Goal: Task Accomplishment & Management: Complete application form

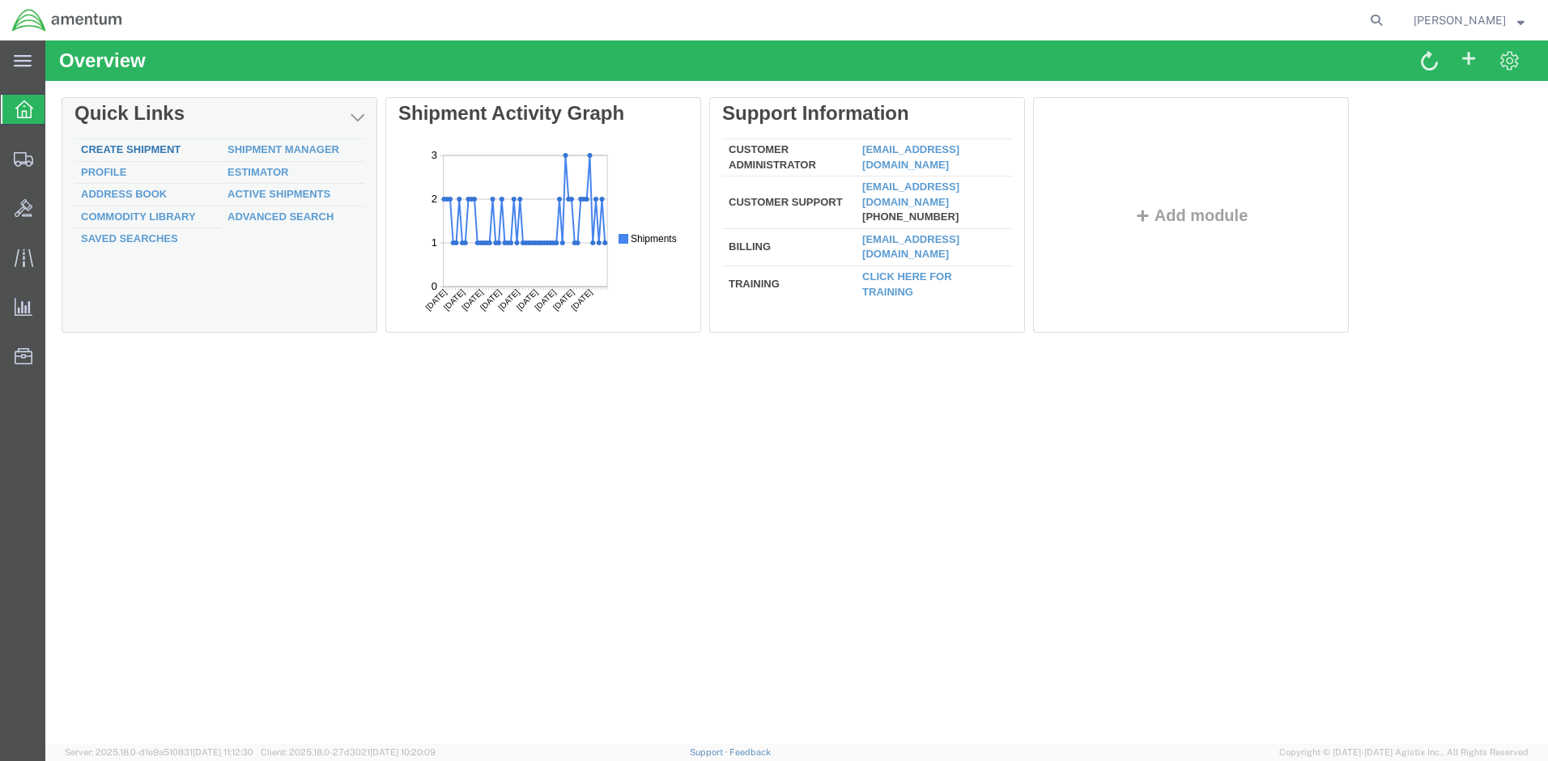
click at [122, 151] on link "Create Shipment" at bounding box center [131, 149] width 100 height 12
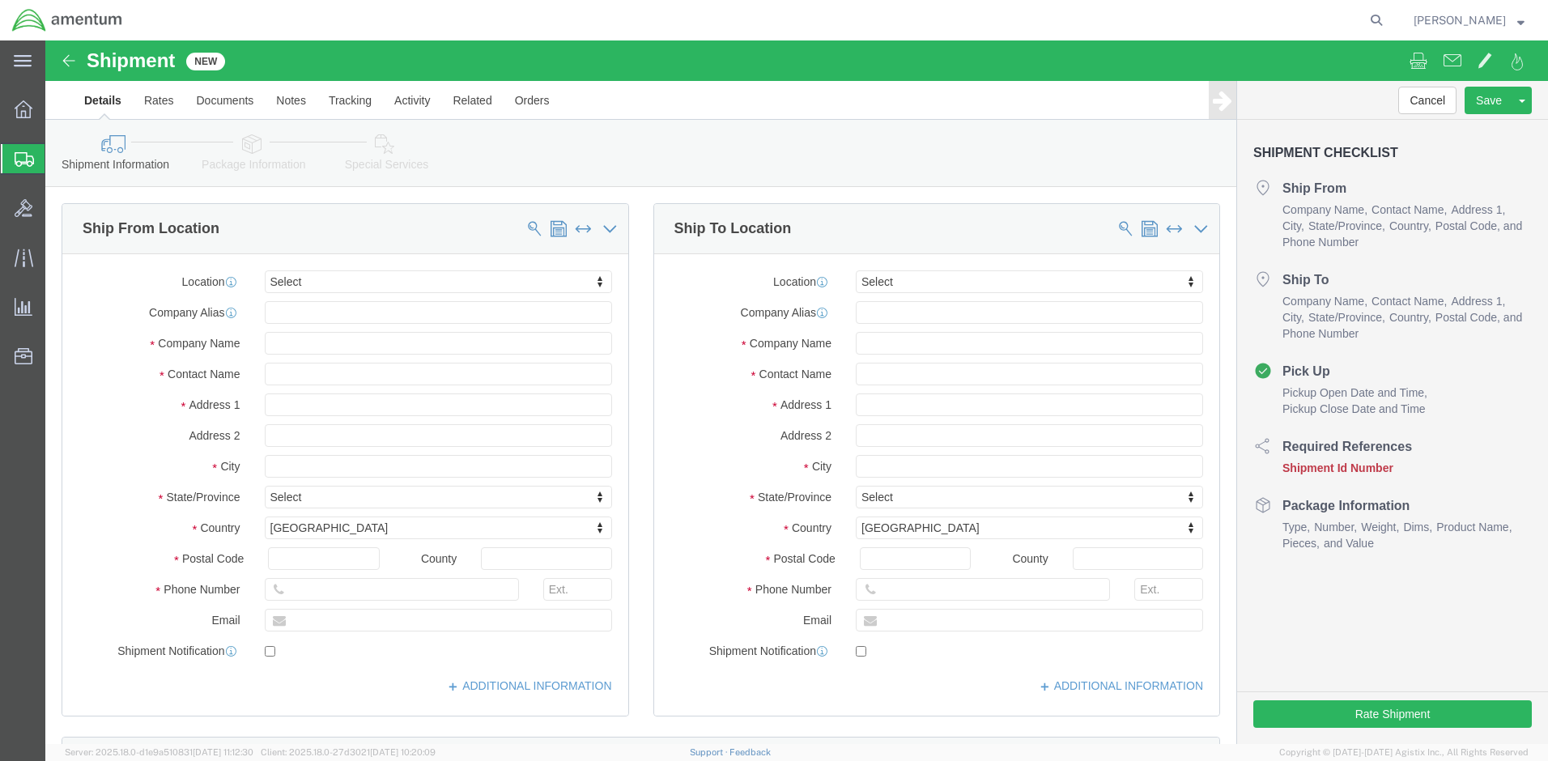
select select
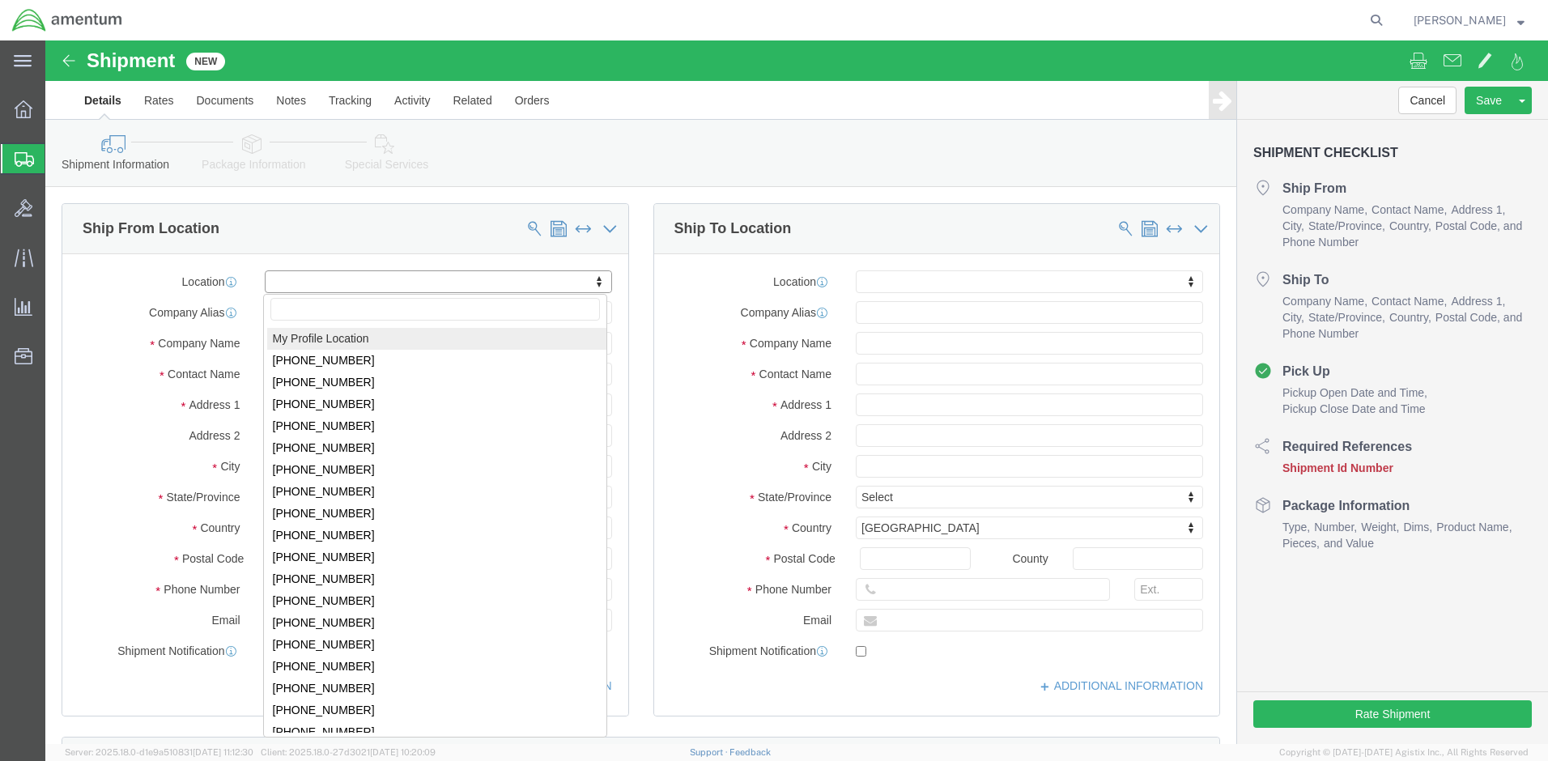
click body "Shipment New Details Rates Documents Notes Tracking Activity Related Orders Can…"
select select "MYPROFILE"
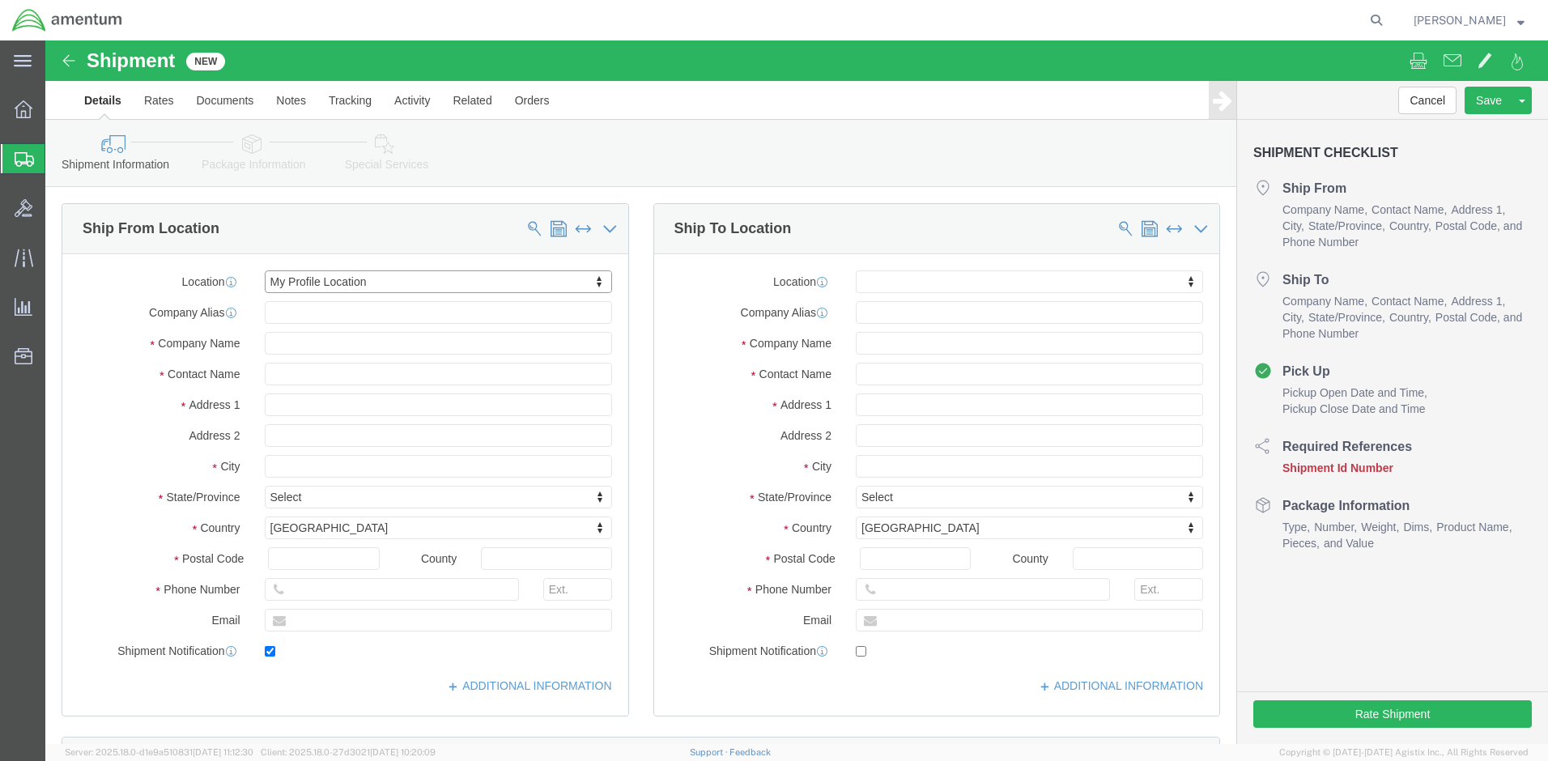
type input "Amentum Services, Inc."
type input "Patrick Everett"
type input "Bldg 1816 NSTF"
type input "Naval Weapons Station"
type input "Yorktown"
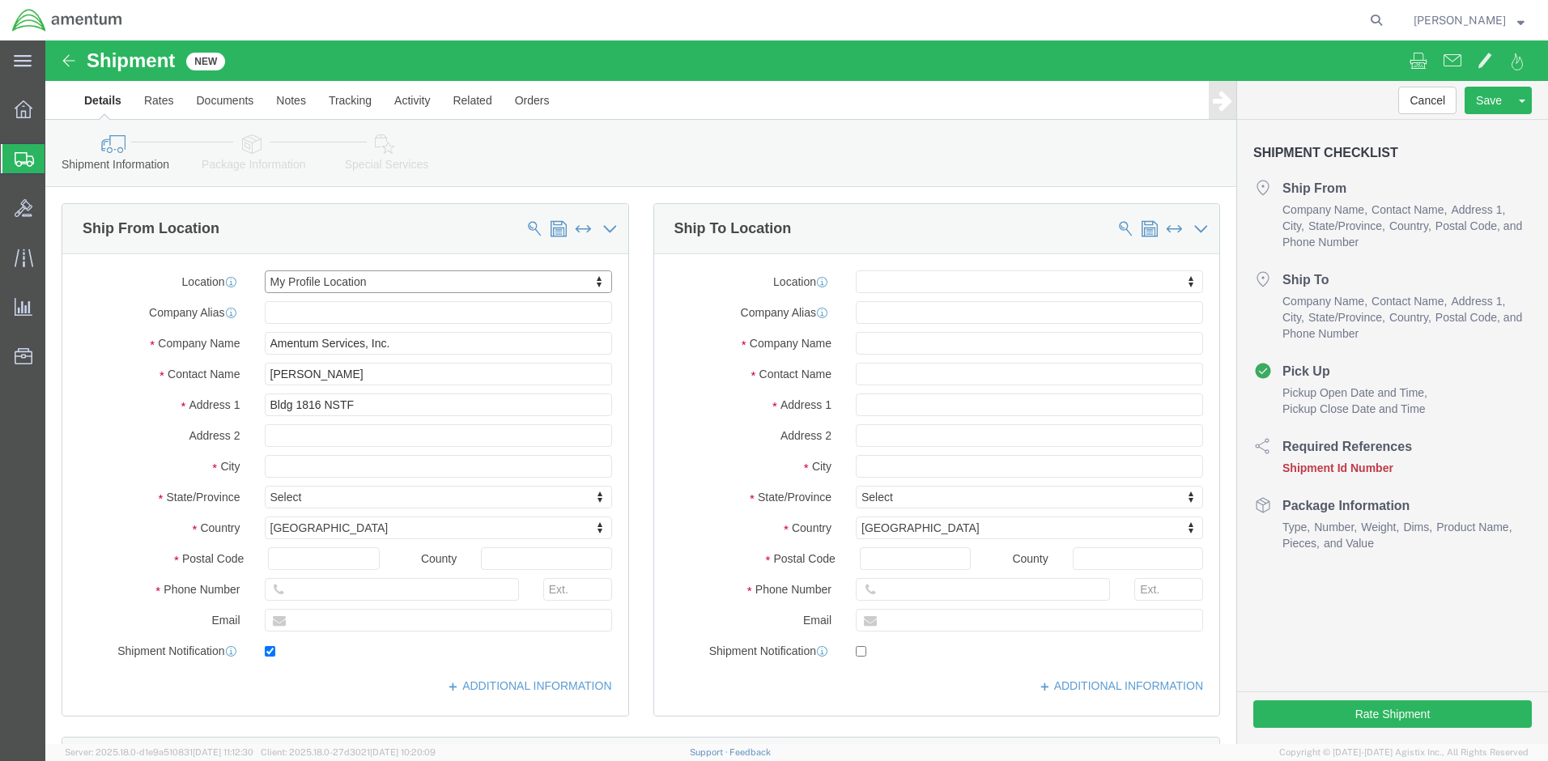
type input "23691"
type input "757-847-8014"
type input "patrick.d.everett.ctr@us.navy.mil"
checkbox input "true"
select select "VA"
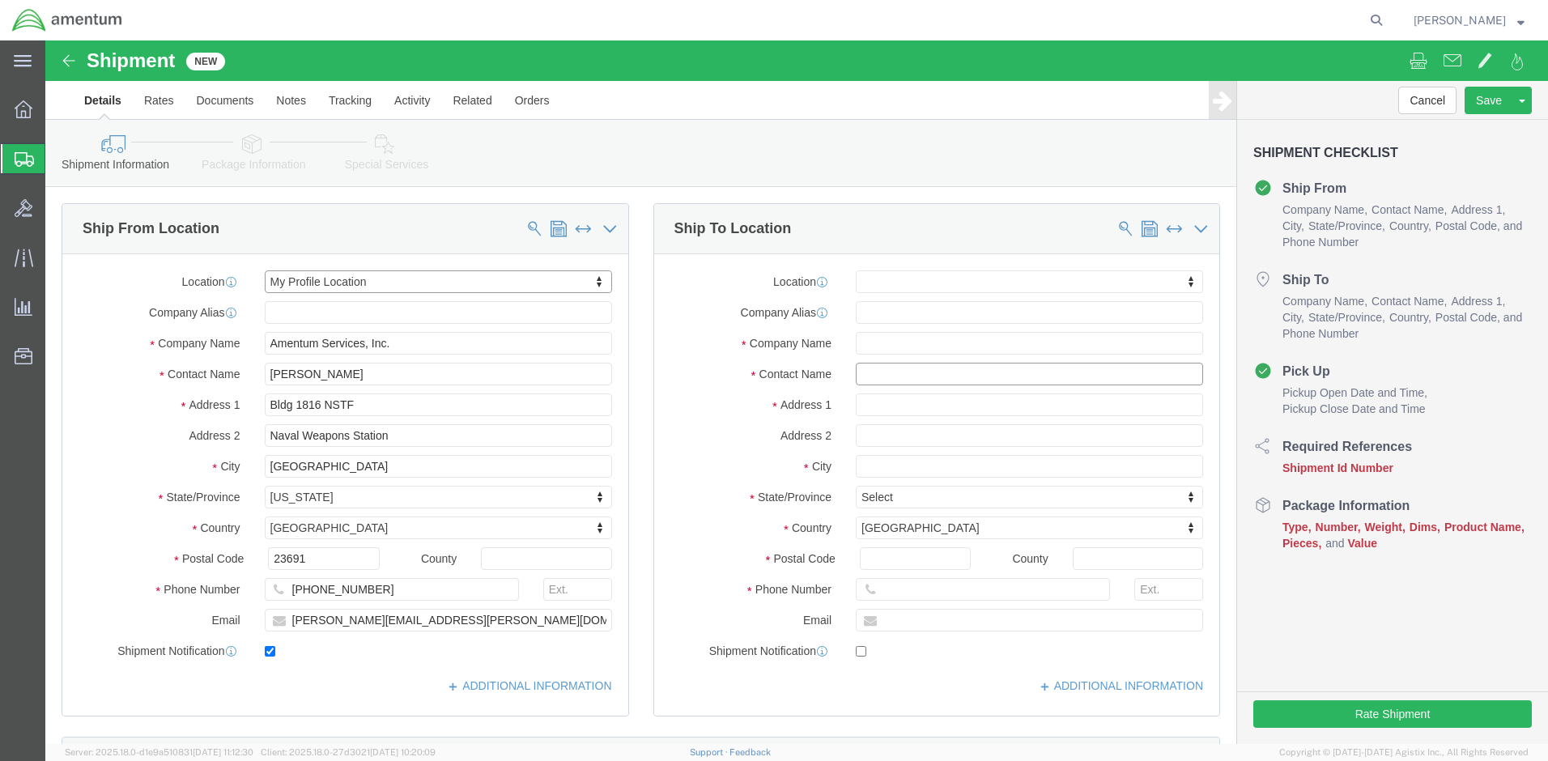
click input "text"
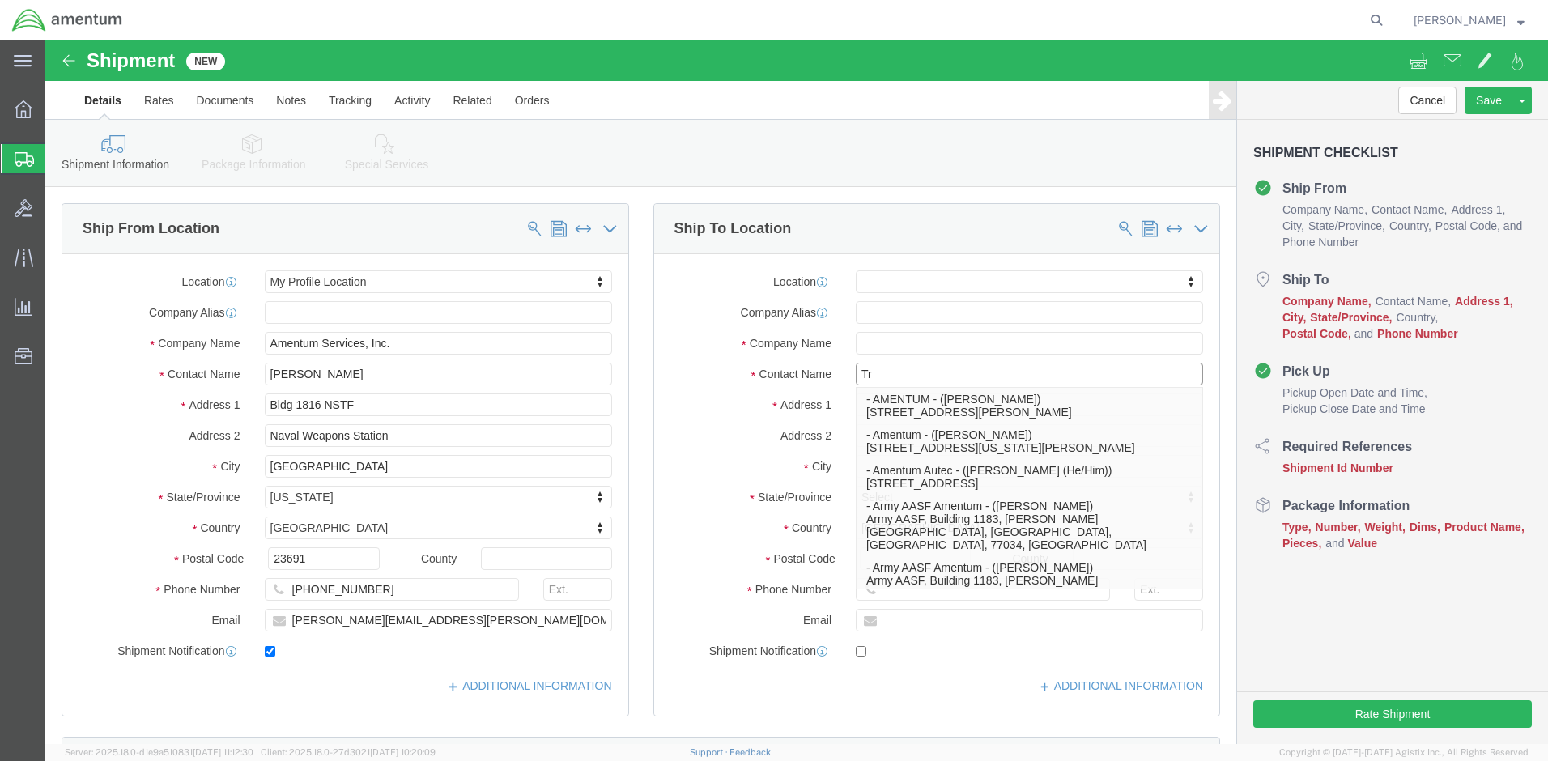
type input "T"
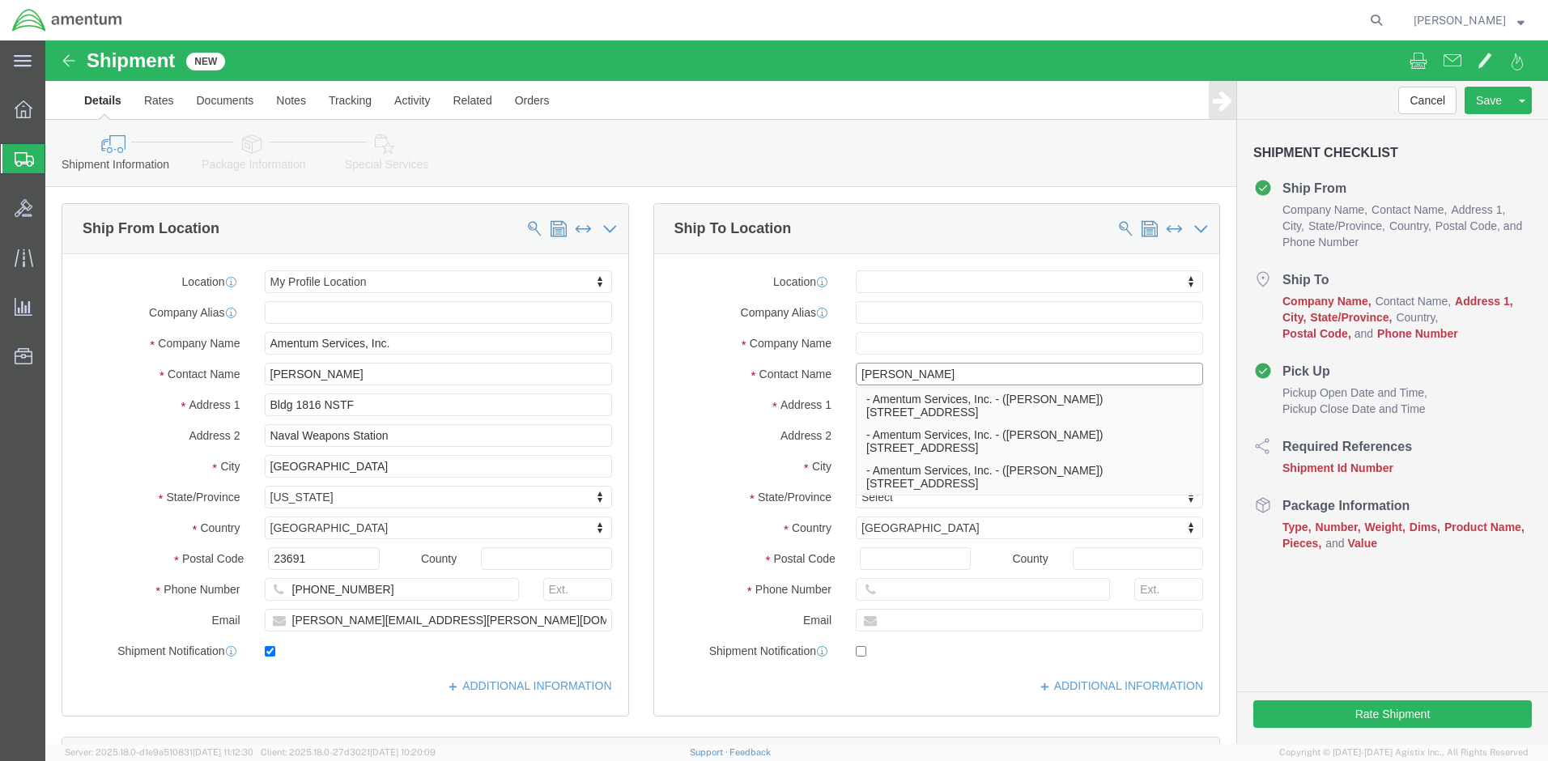
type input "Ron Ritz"
click p "- Amentum Services, Inc. - (Ron Ritz) 801 Clematis St. Suite 1,, NUWCDETAUTEC,P…"
select select
type input "Amentum Services, Inc."
type input "Ron Ritz"
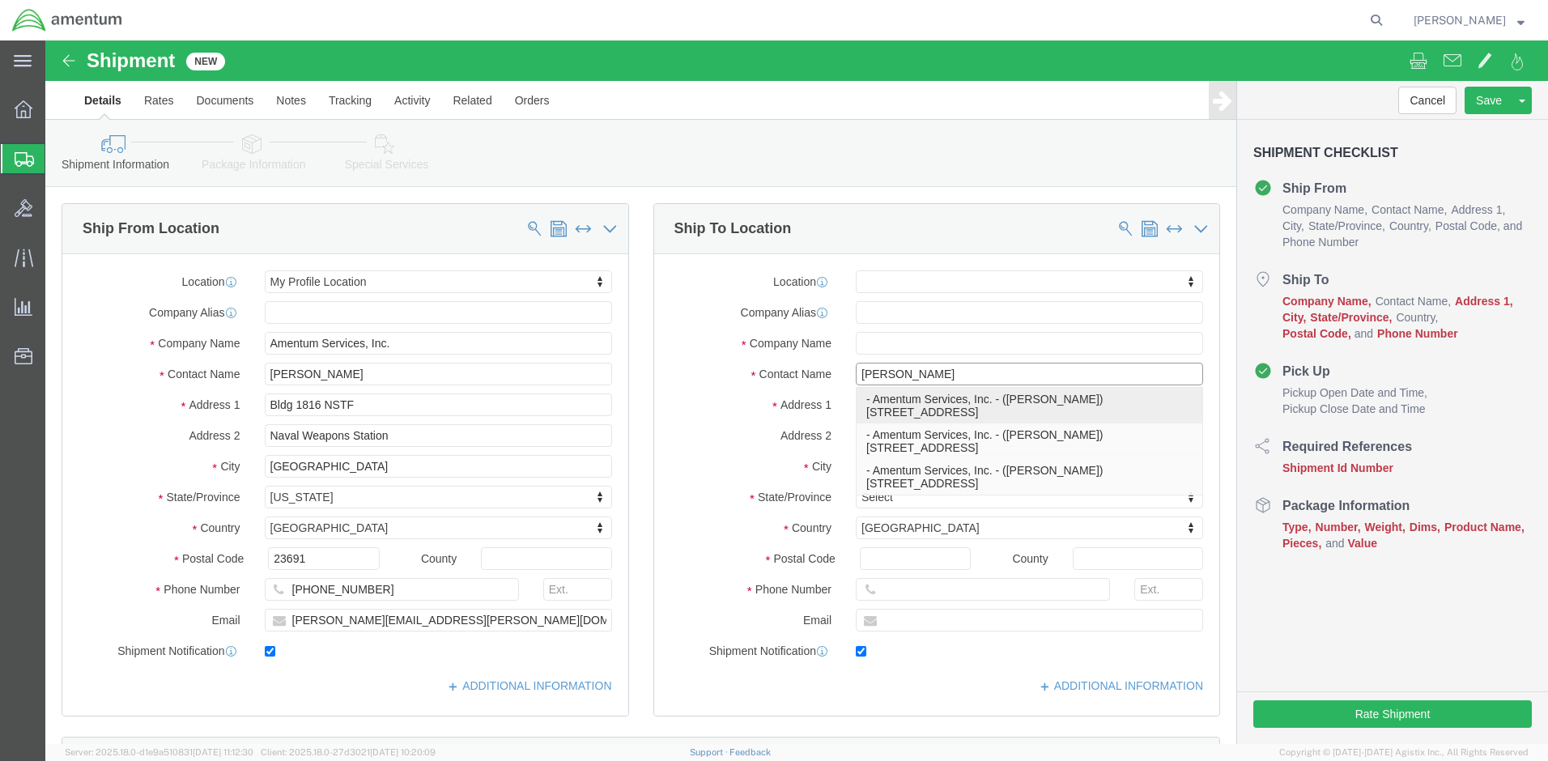
type input "801 Clematis St. Suite 1,"
type input "NUWCDETAUTEC,Project Support"
type input "West Palm Beach"
type input "33401"
type input "561-671-2713"
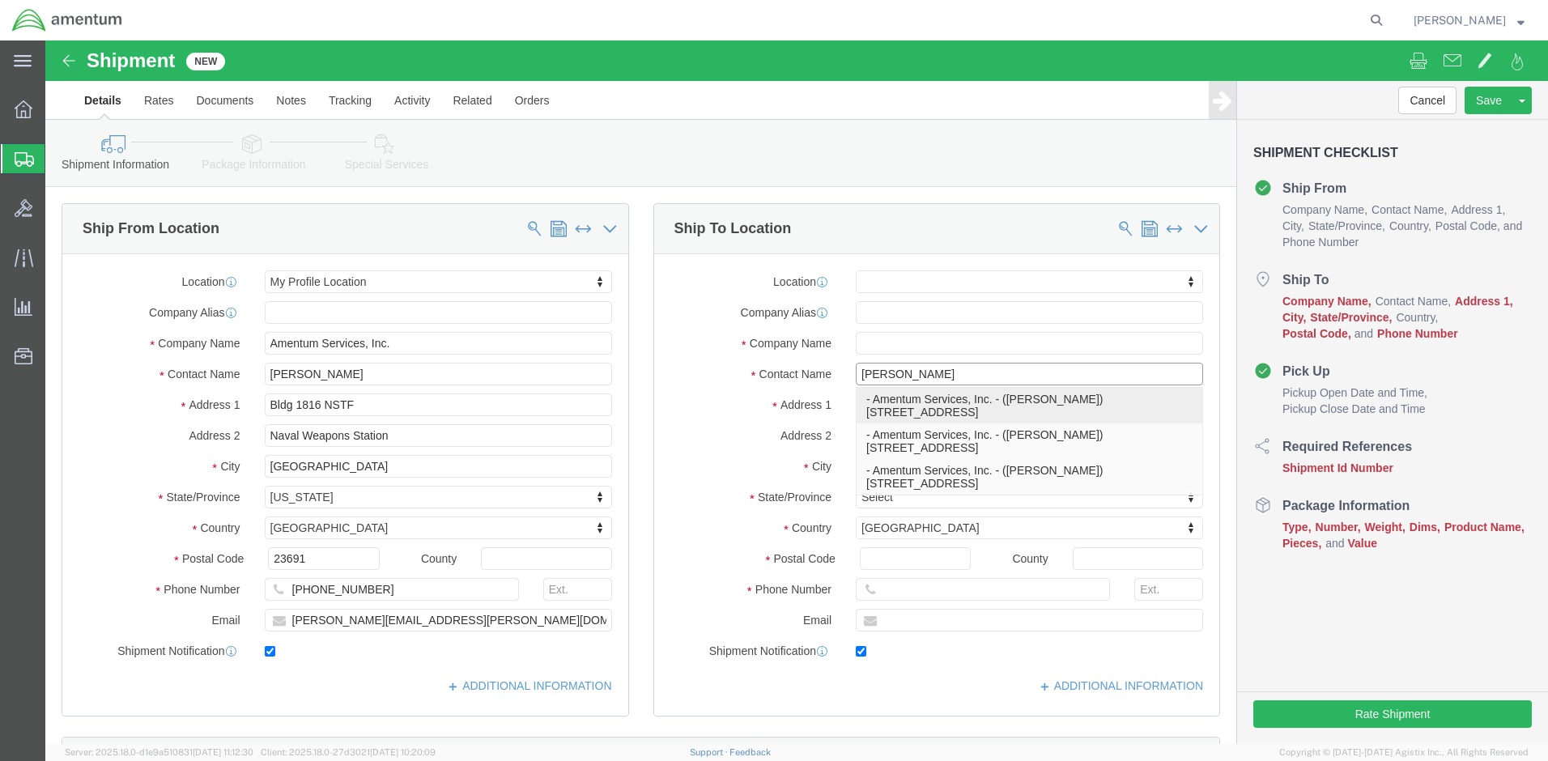
type input "trent.a.bruner.ctr@us.navy.mil"
checkbox input "true"
select select "FL"
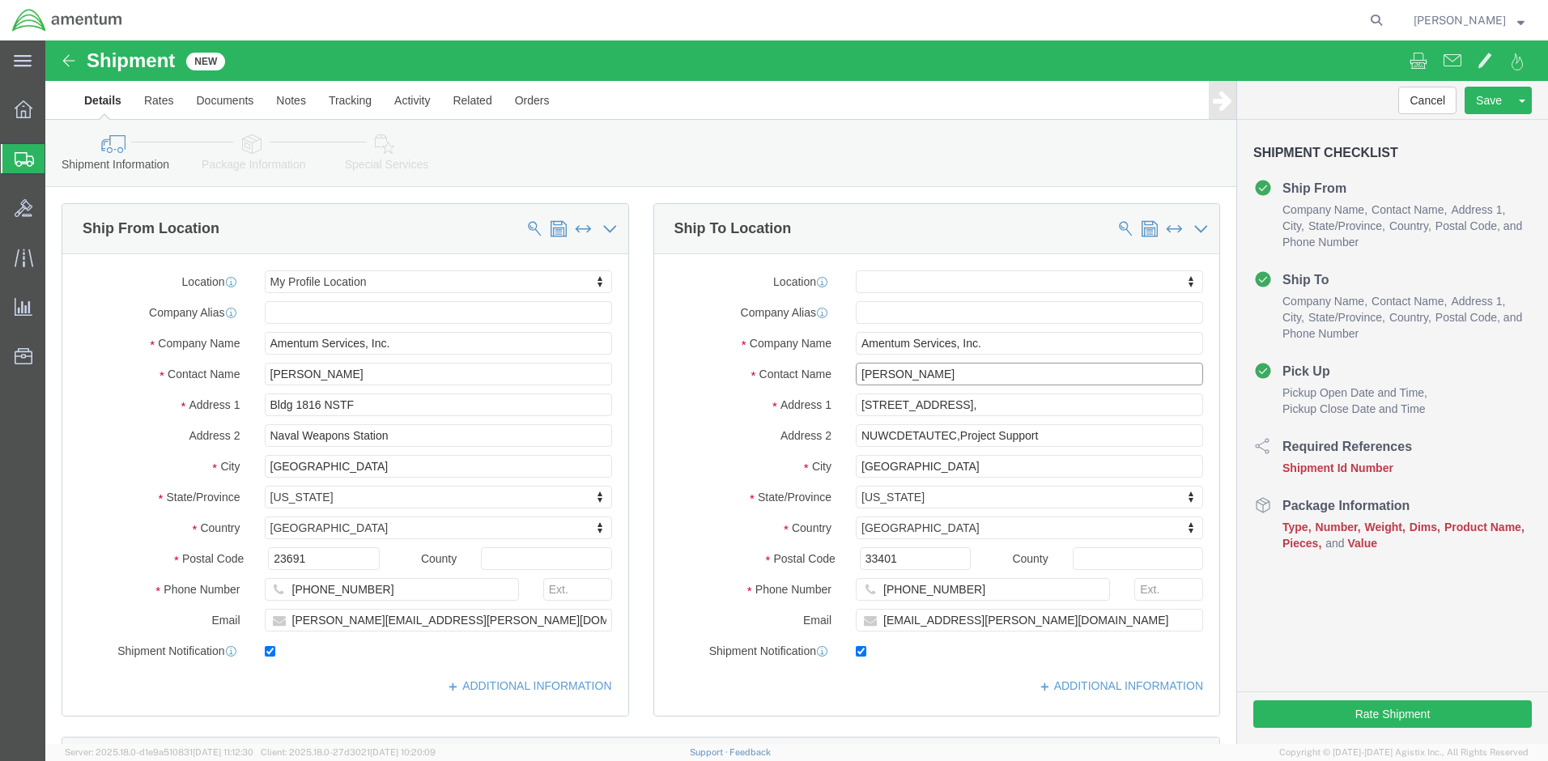
drag, startPoint x: 866, startPoint y: 335, endPoint x: 785, endPoint y: 341, distance: 81.2
click div "Contact Name Ron Ritz Ron Ritz"
type input "T"
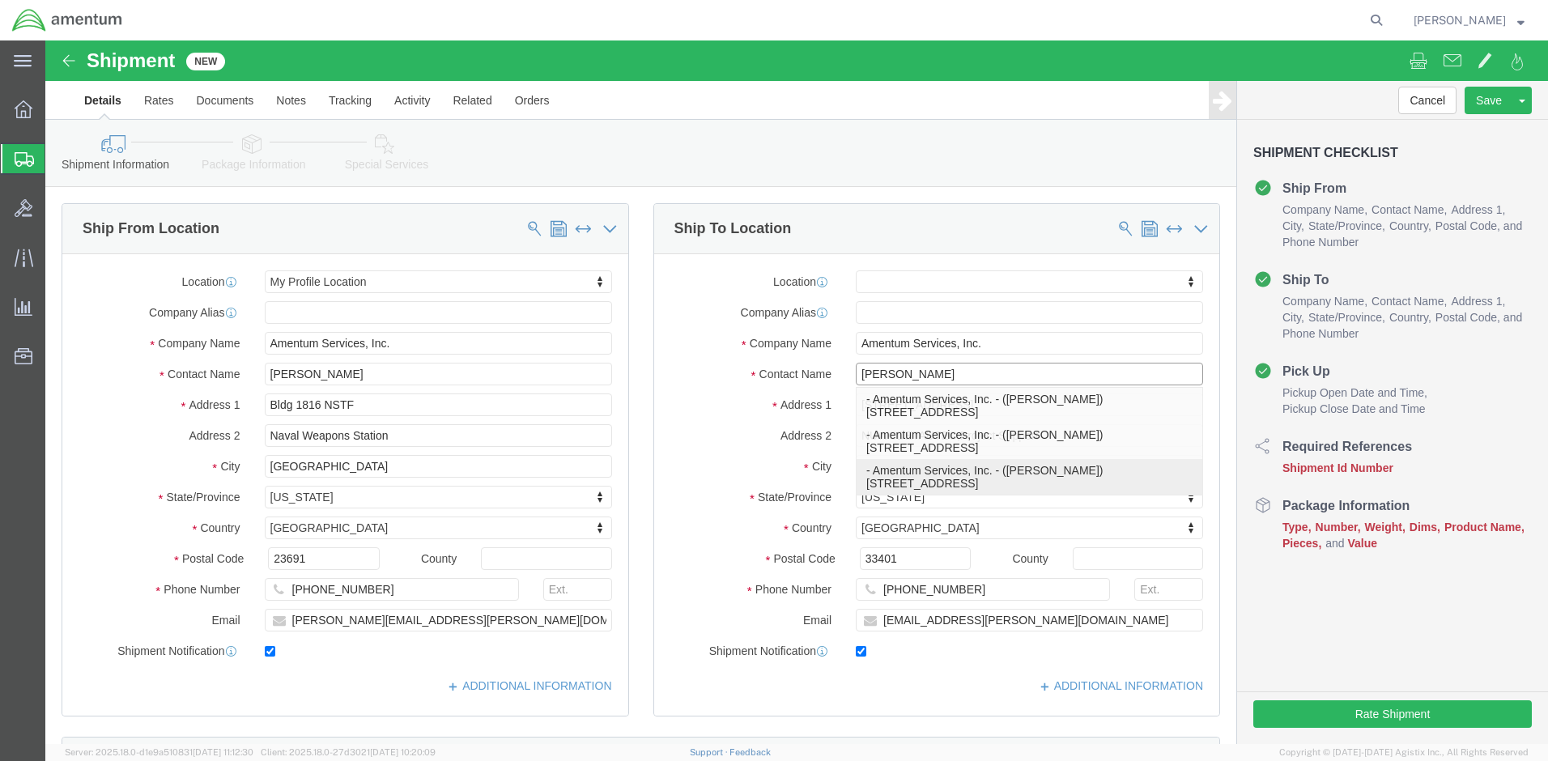
type input "Ron Ritz"
click p "- Amentum Services, Inc. - (Ron Ritz) 801 Clematis St. Suite 1,, NUWCDETAUTEC,P…"
select select
type input "Ron Ritz"
select select "FL"
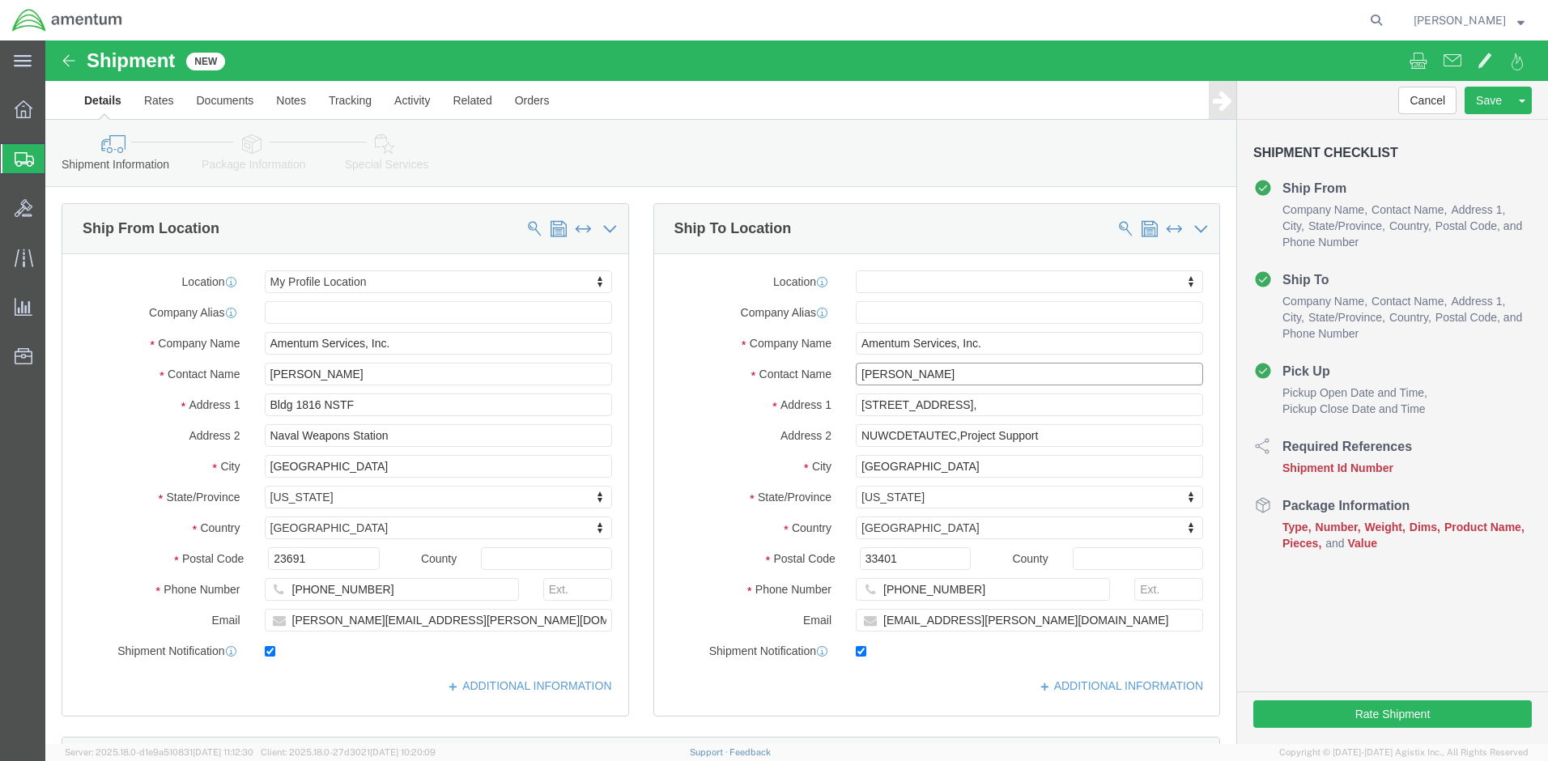
type input "Ron Ritz"
click icon
click div "Sep 11 2025 9:00 AM"
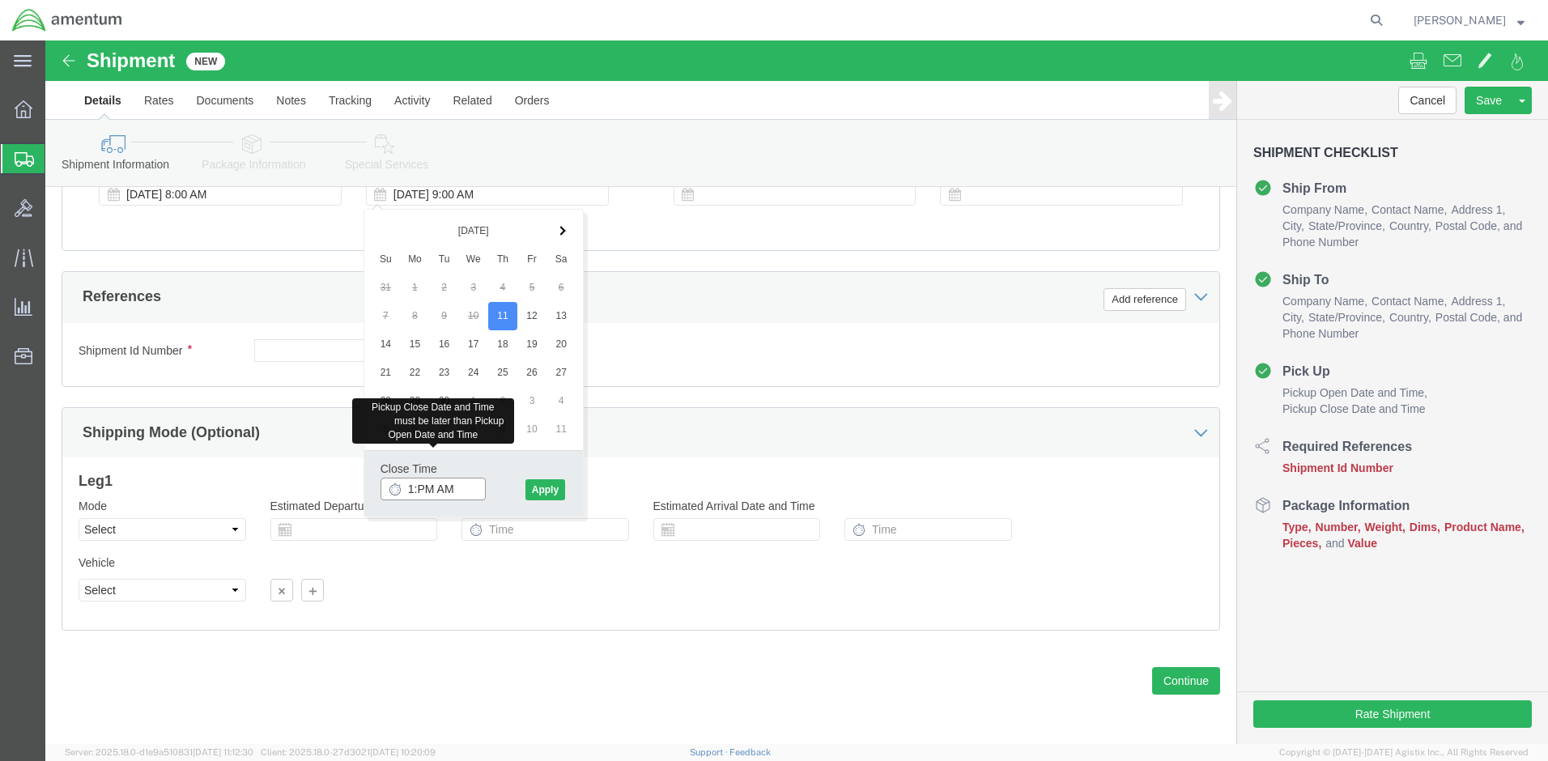
click input "1:PM AM"
type input "1:00 PM"
click button "Apply"
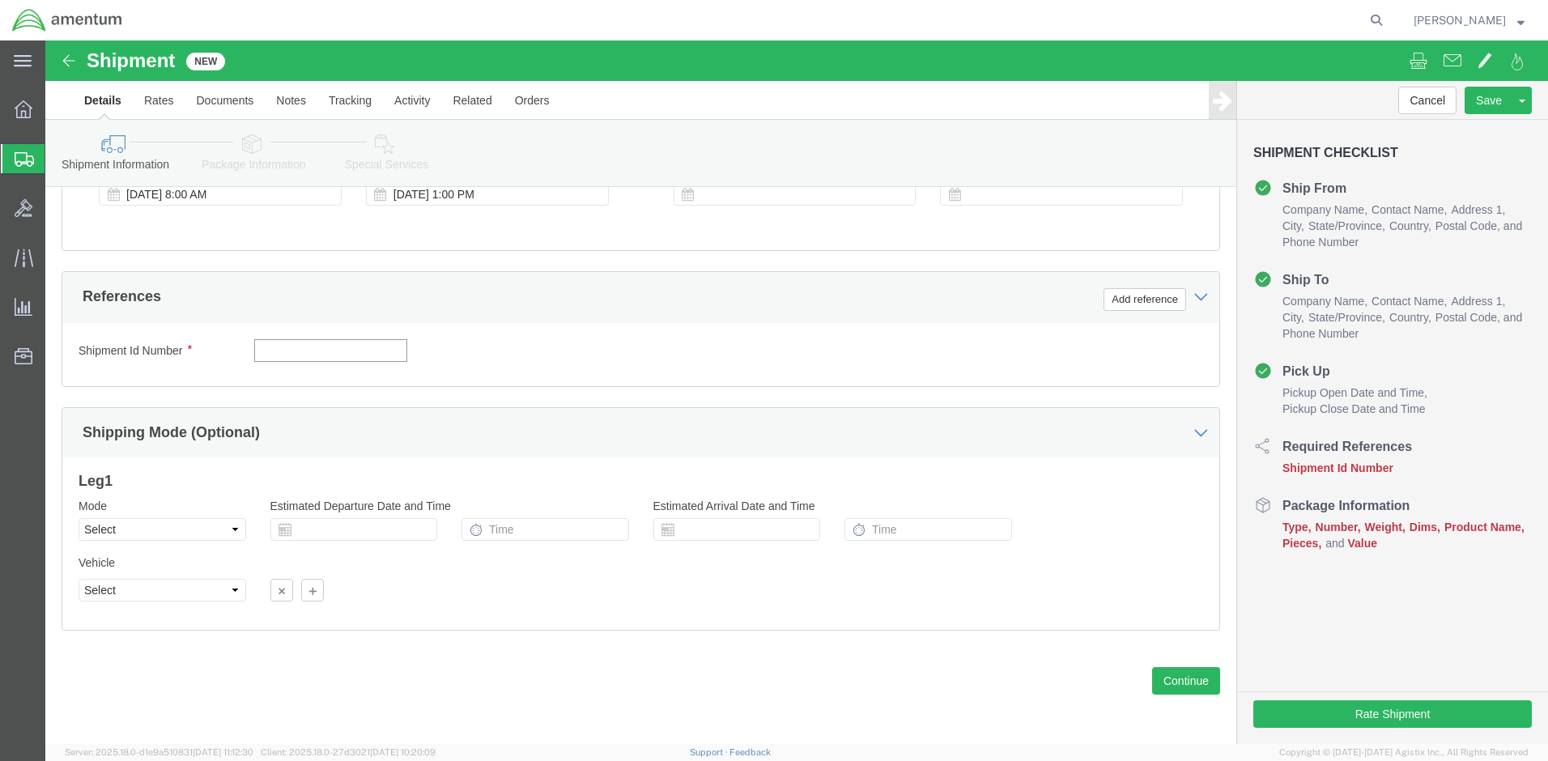
click input "text"
type input "9-11-25"
click button "Add reference"
select select "DEPT"
click input "text"
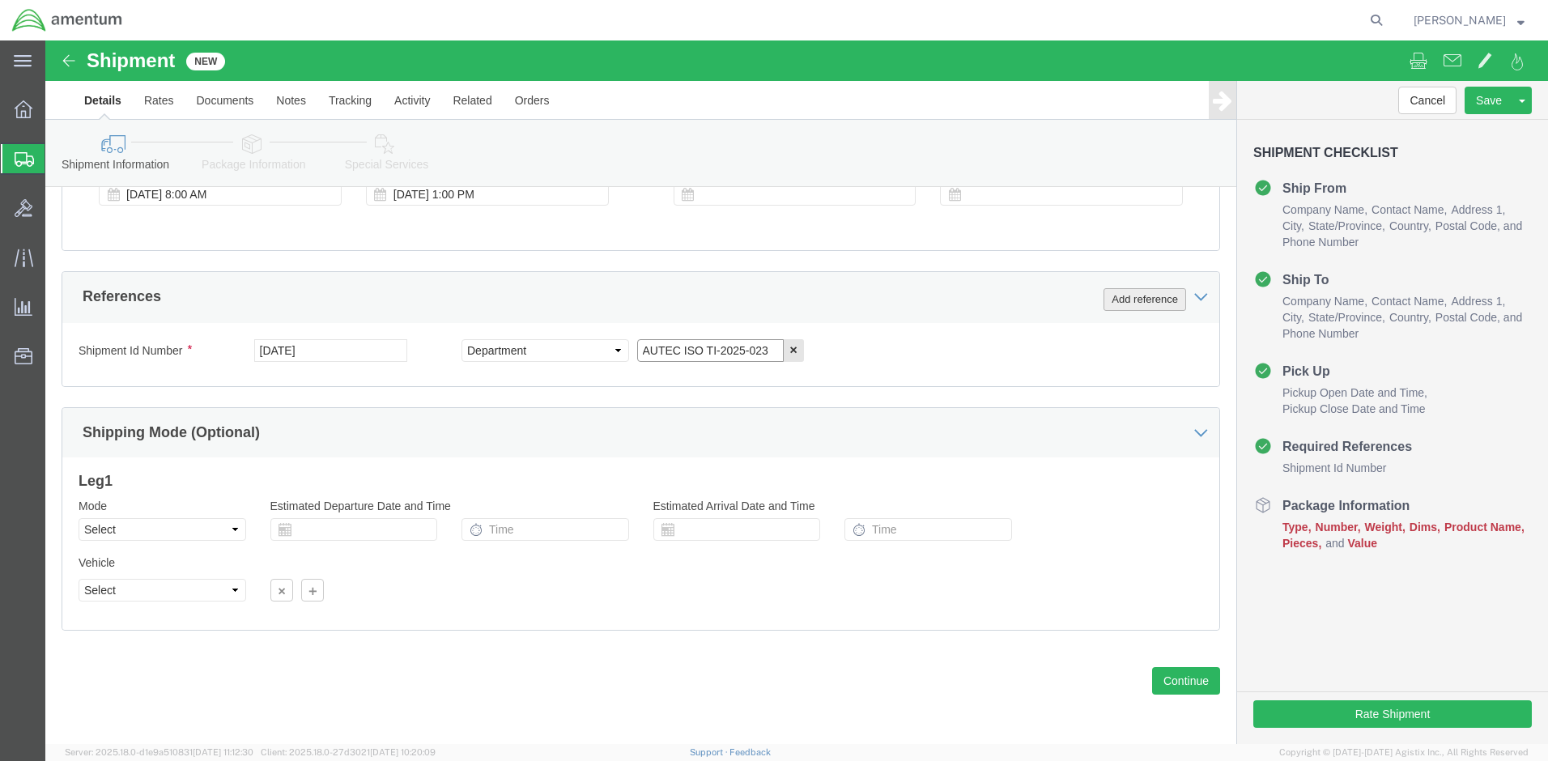
type input "AUTEC ISO TI-2025-023"
click button "Add reference"
select select "PROJNUM"
click input "text"
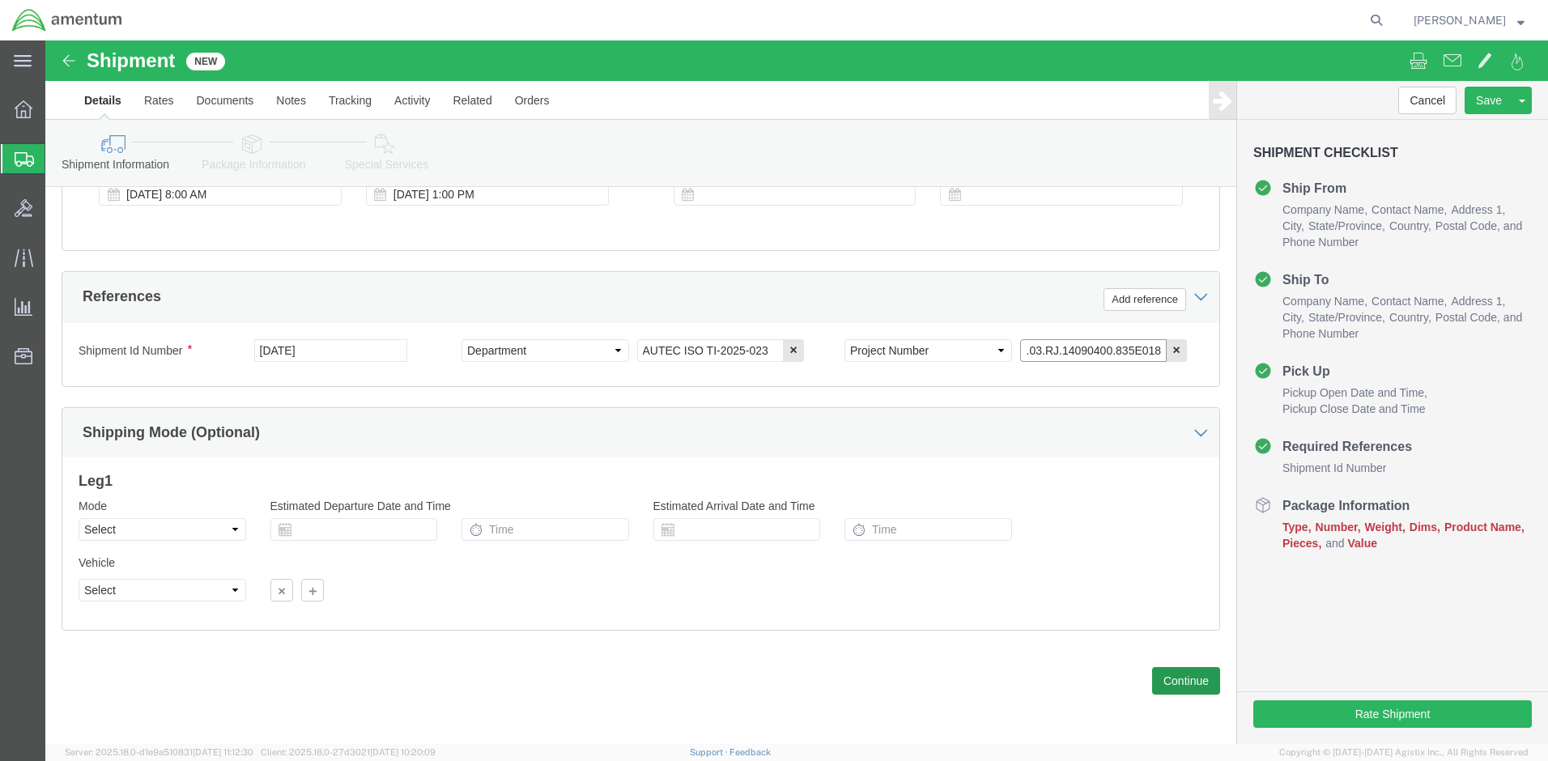
type input "4732.CO.03.RJ.14090400.835E018"
click button "Continue"
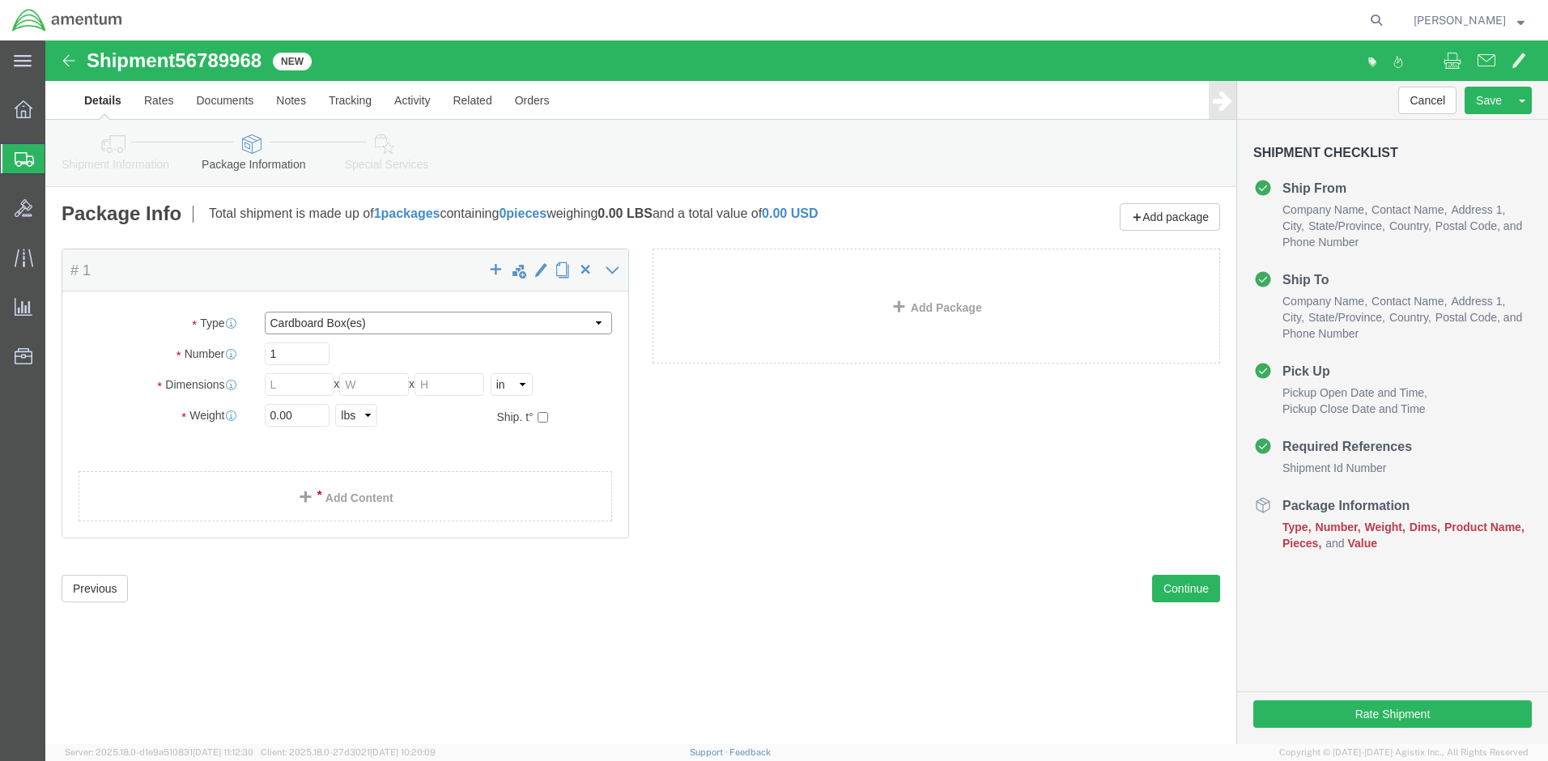
select select "CASE"
drag, startPoint x: 257, startPoint y: 347, endPoint x: 220, endPoint y: 347, distance: 36.4
click input "text"
type input "25"
type input "20"
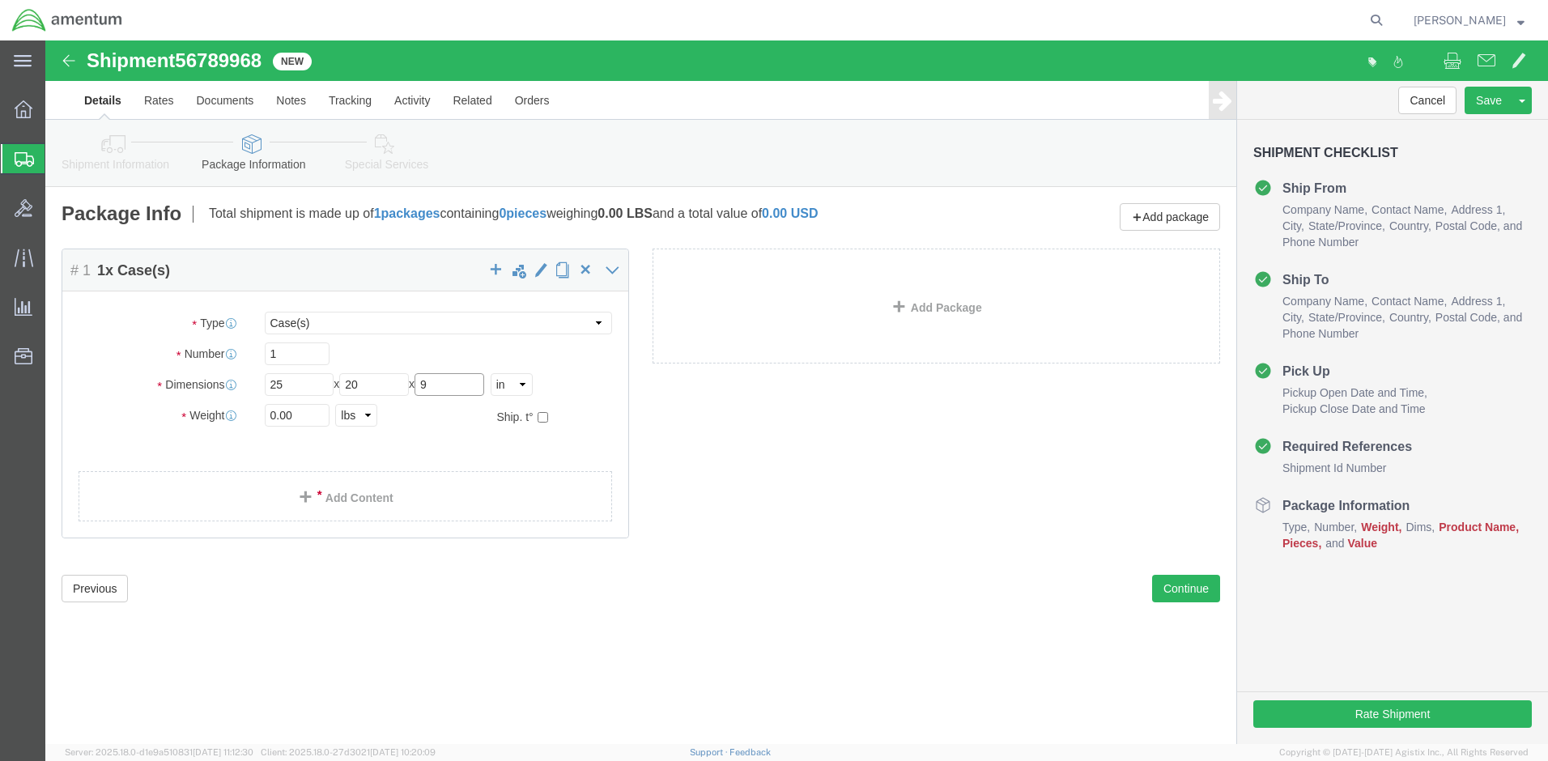
type input "9"
drag, startPoint x: 274, startPoint y: 379, endPoint x: 211, endPoint y: 385, distance: 62.7
click div "0.00 Select kgs lbs"
type input "40"
click link "Add Content"
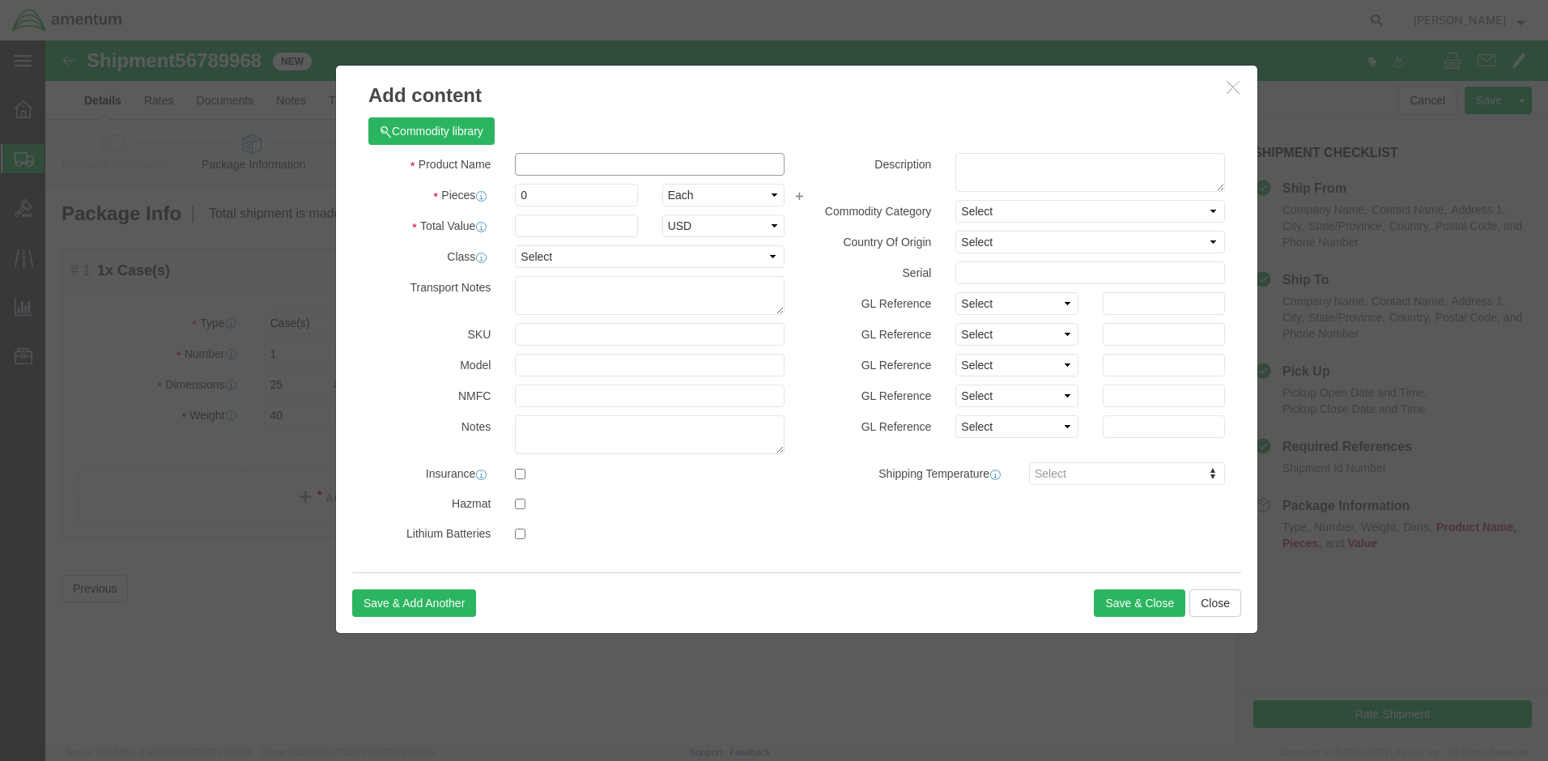
click input "text"
type input "ITC1172B Transducer"
drag, startPoint x: 485, startPoint y: 162, endPoint x: 465, endPoint y: 167, distance: 20.8
click div "Product Name ITC1172B Transducer ITC Pieces 0 Select Bag Barrels 100Board Feet …"
type input "1"
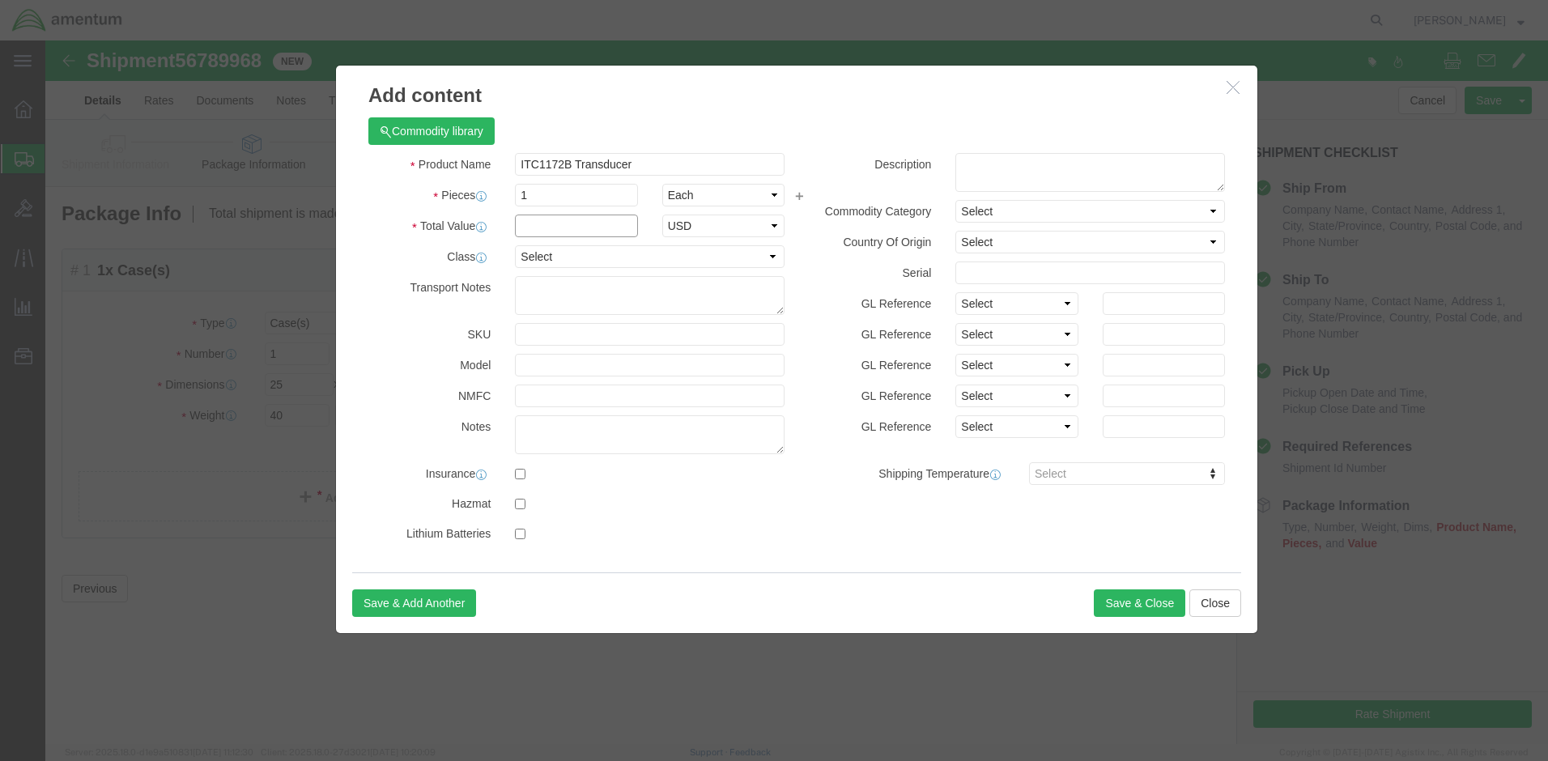
click input "text"
type input "5000.00"
select select "70"
click button "Save & Close"
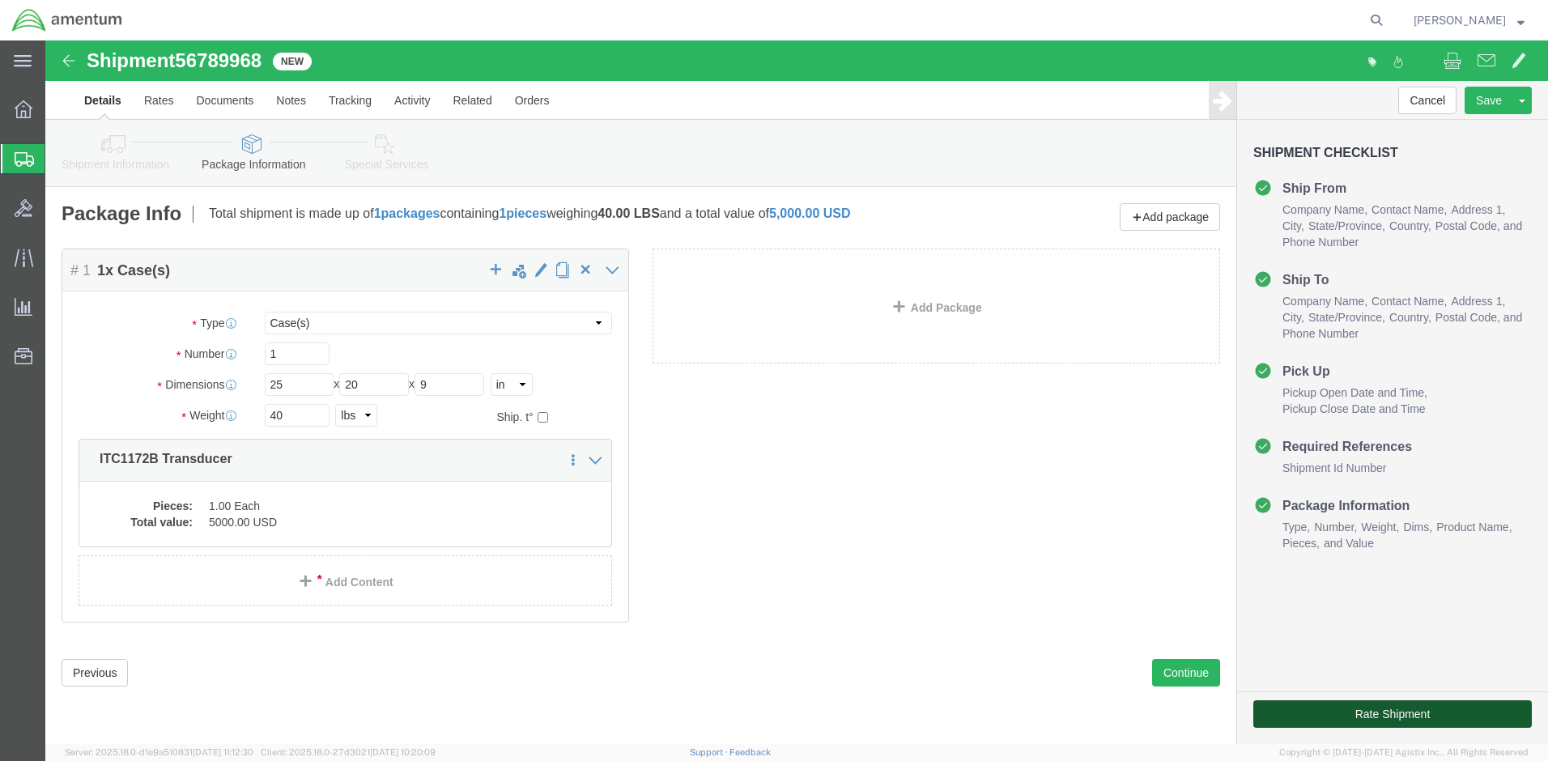
click button "Rate Shipment"
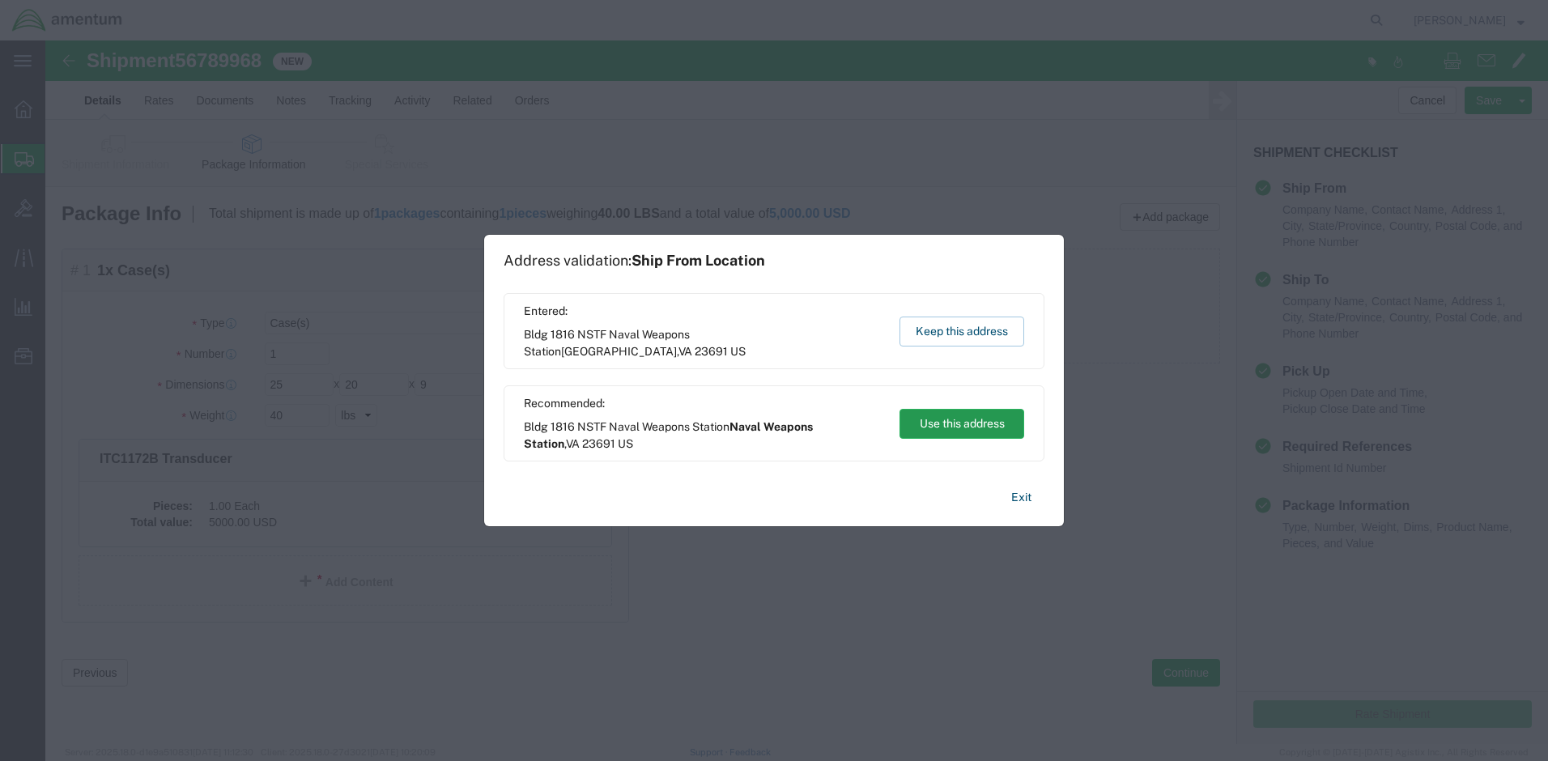
click at [990, 423] on button "Use this address" at bounding box center [962, 424] width 125 height 30
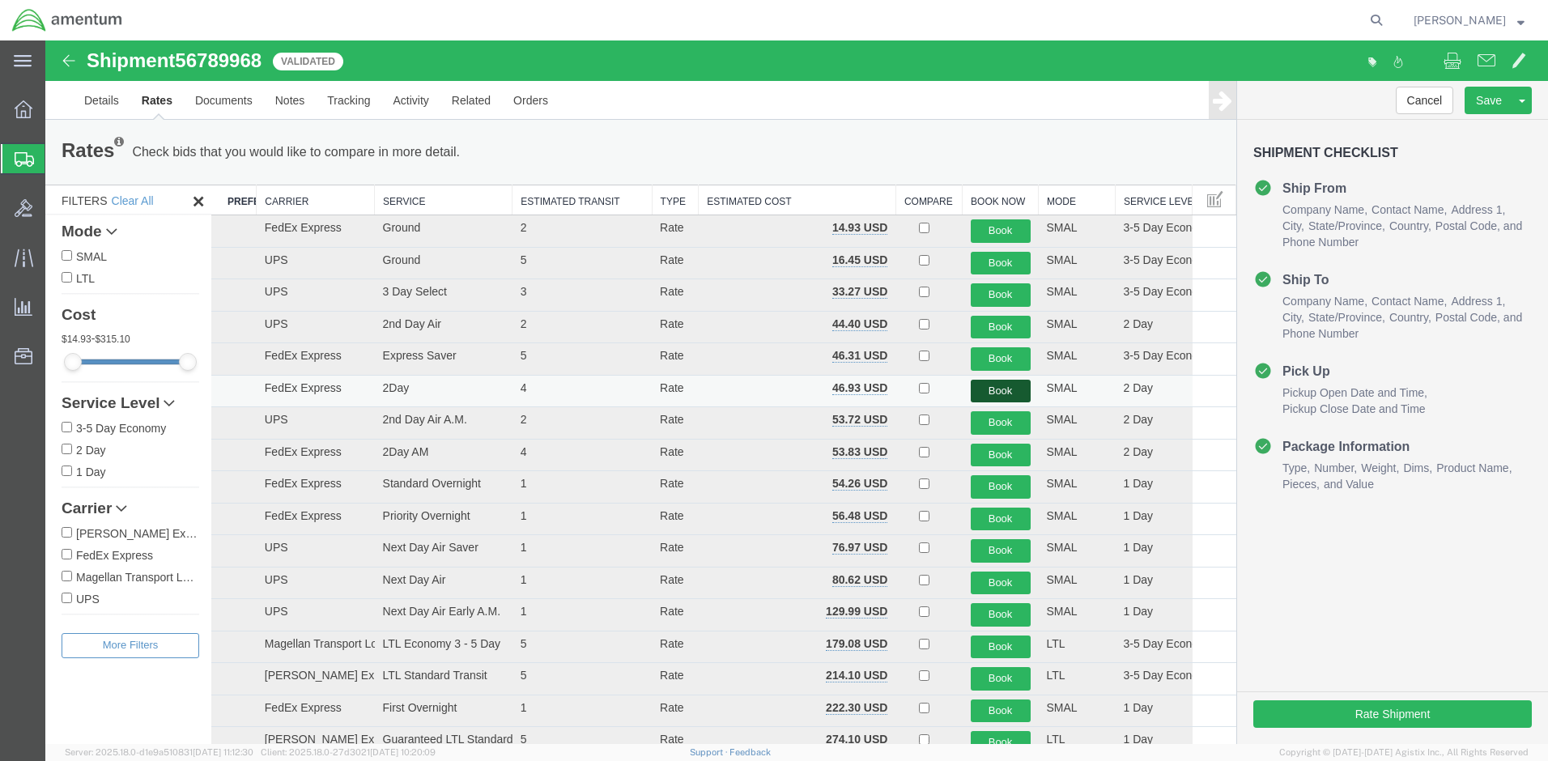
click at [1002, 387] on button "Book" at bounding box center [1001, 391] width 60 height 23
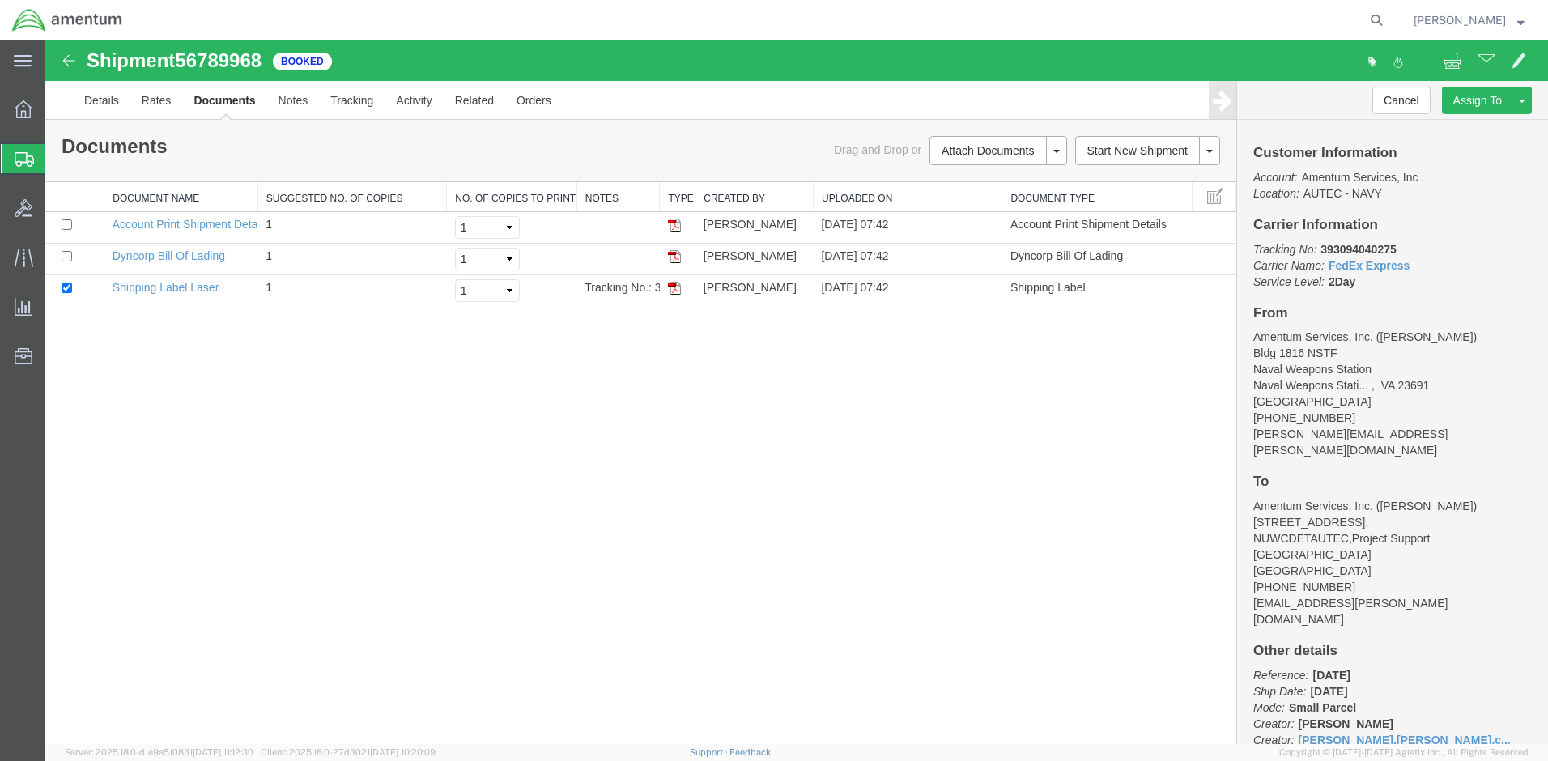
click at [0, 0] on span "Shipment Manager" at bounding box center [0, 0] width 0 height 0
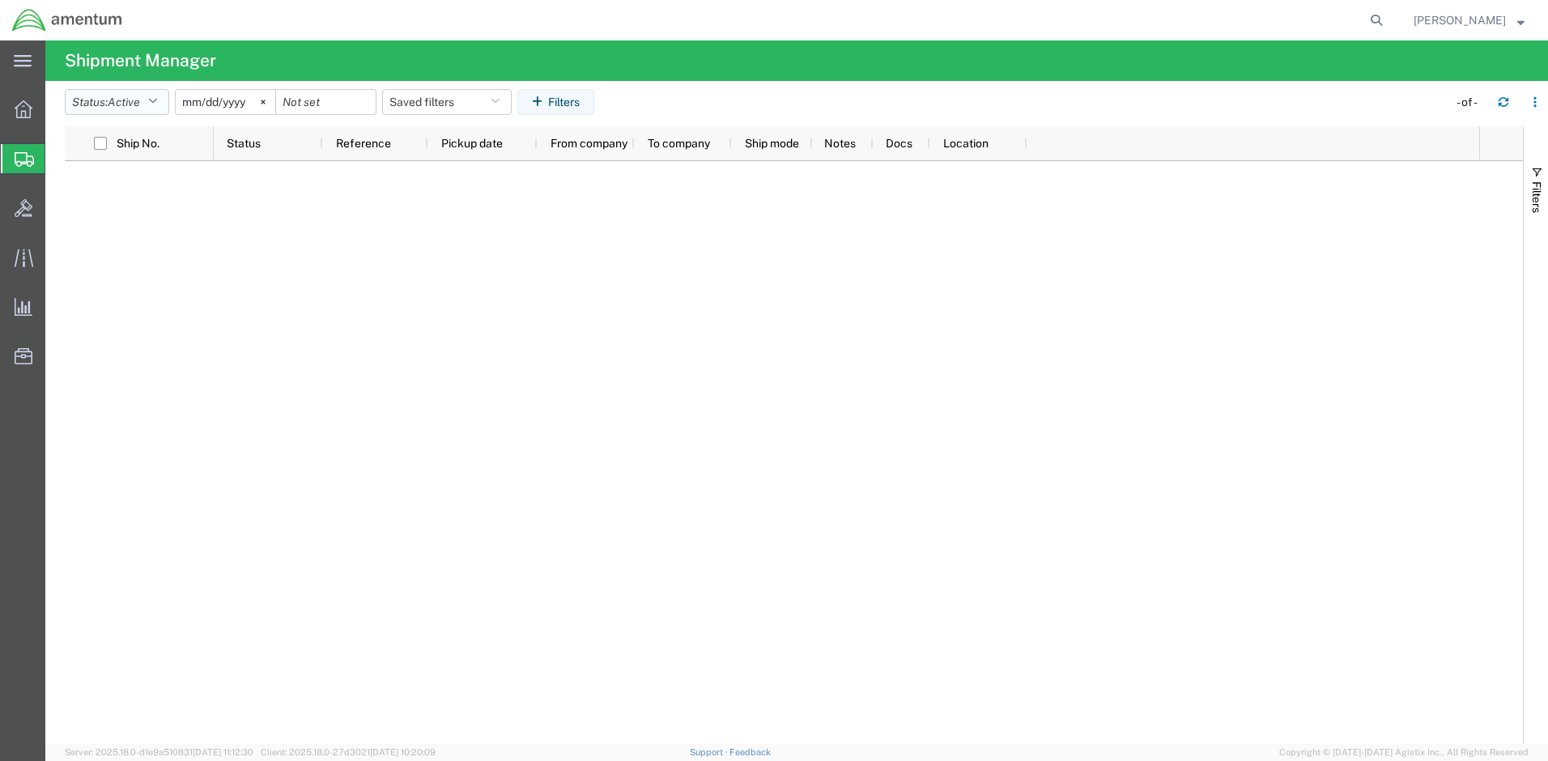
click at [155, 104] on icon "button" at bounding box center [152, 101] width 9 height 11
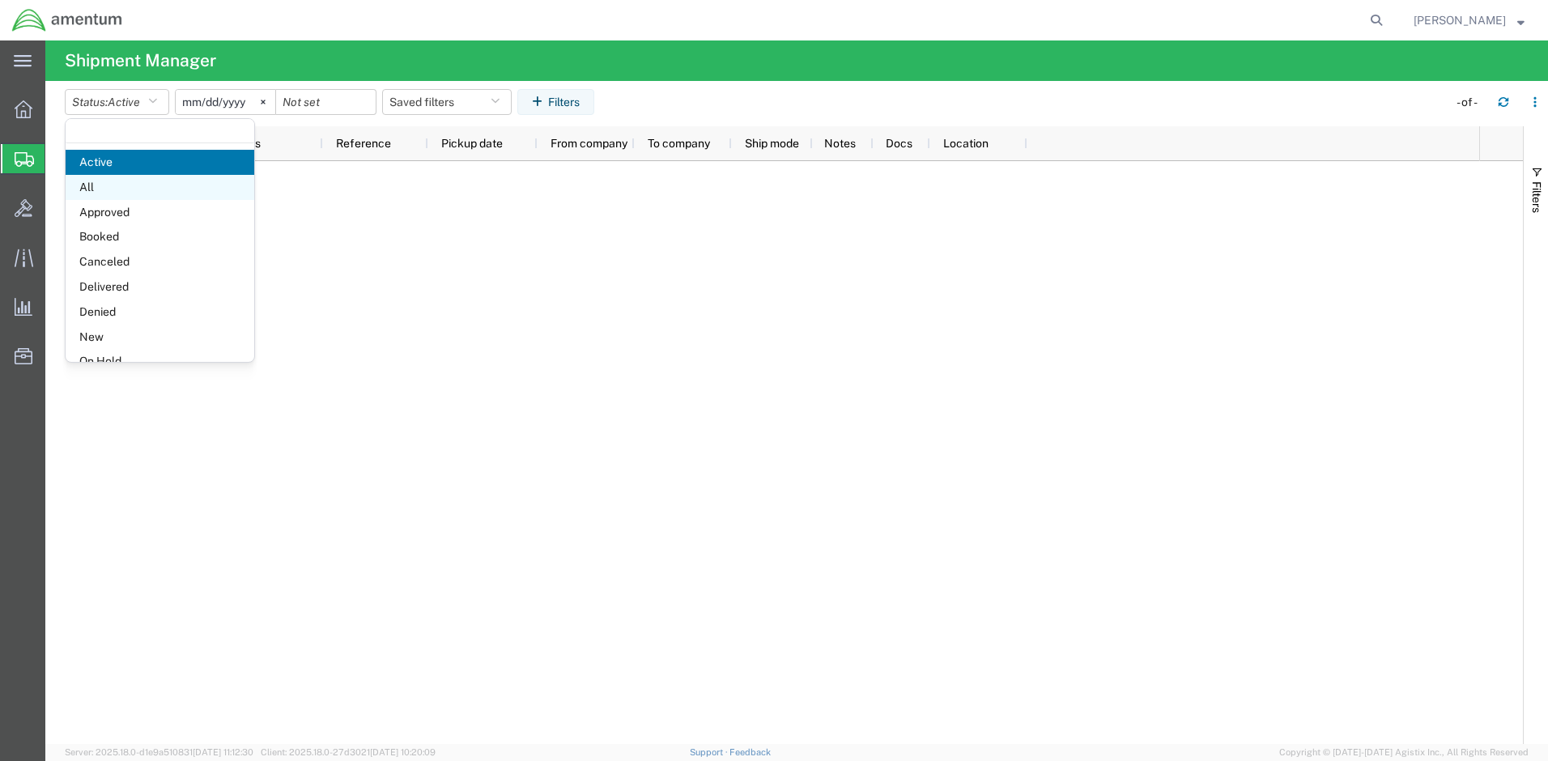
click at [112, 185] on span "All" at bounding box center [160, 187] width 189 height 25
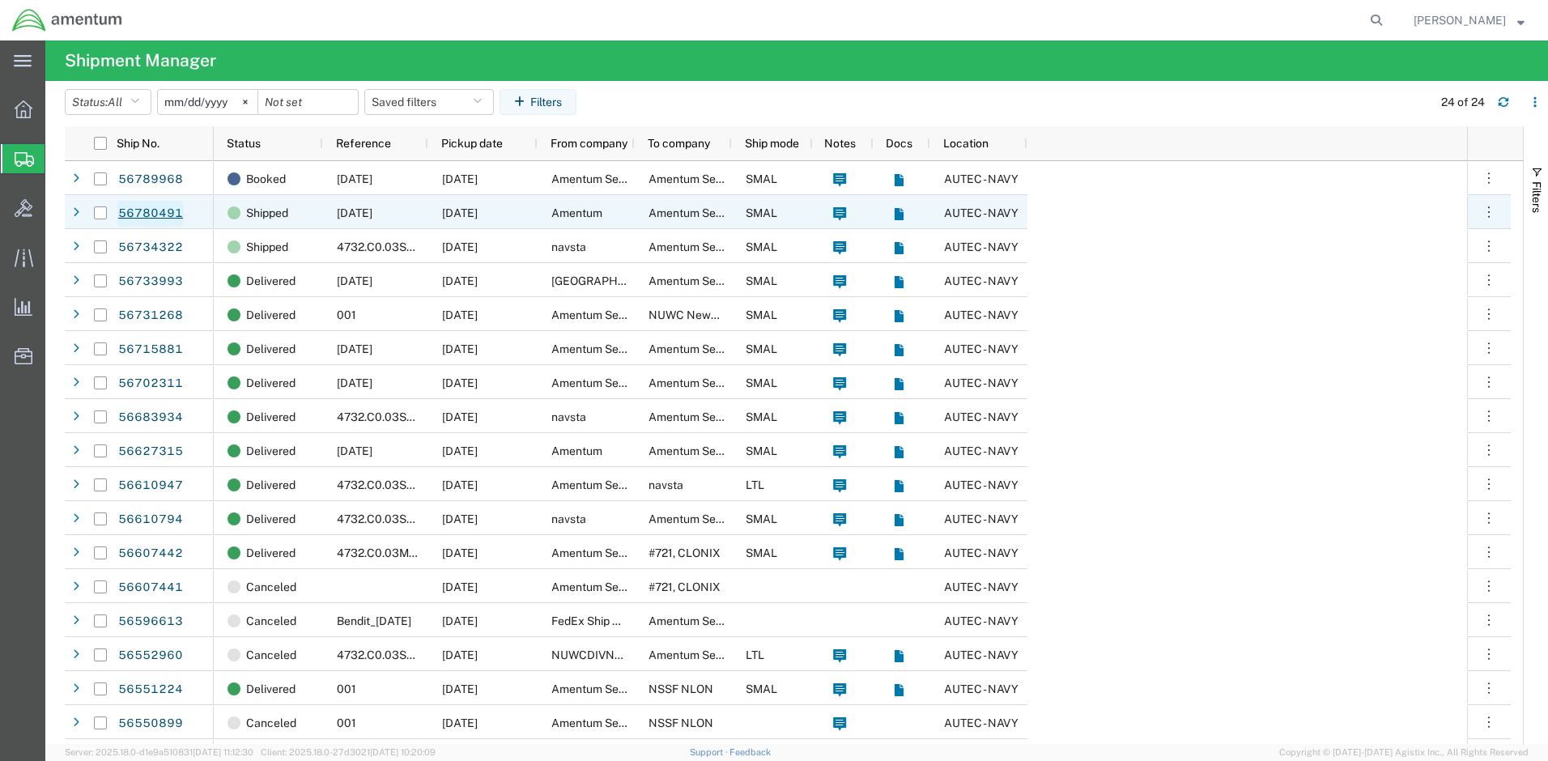
click at [164, 216] on link "56780491" at bounding box center [150, 214] width 66 height 26
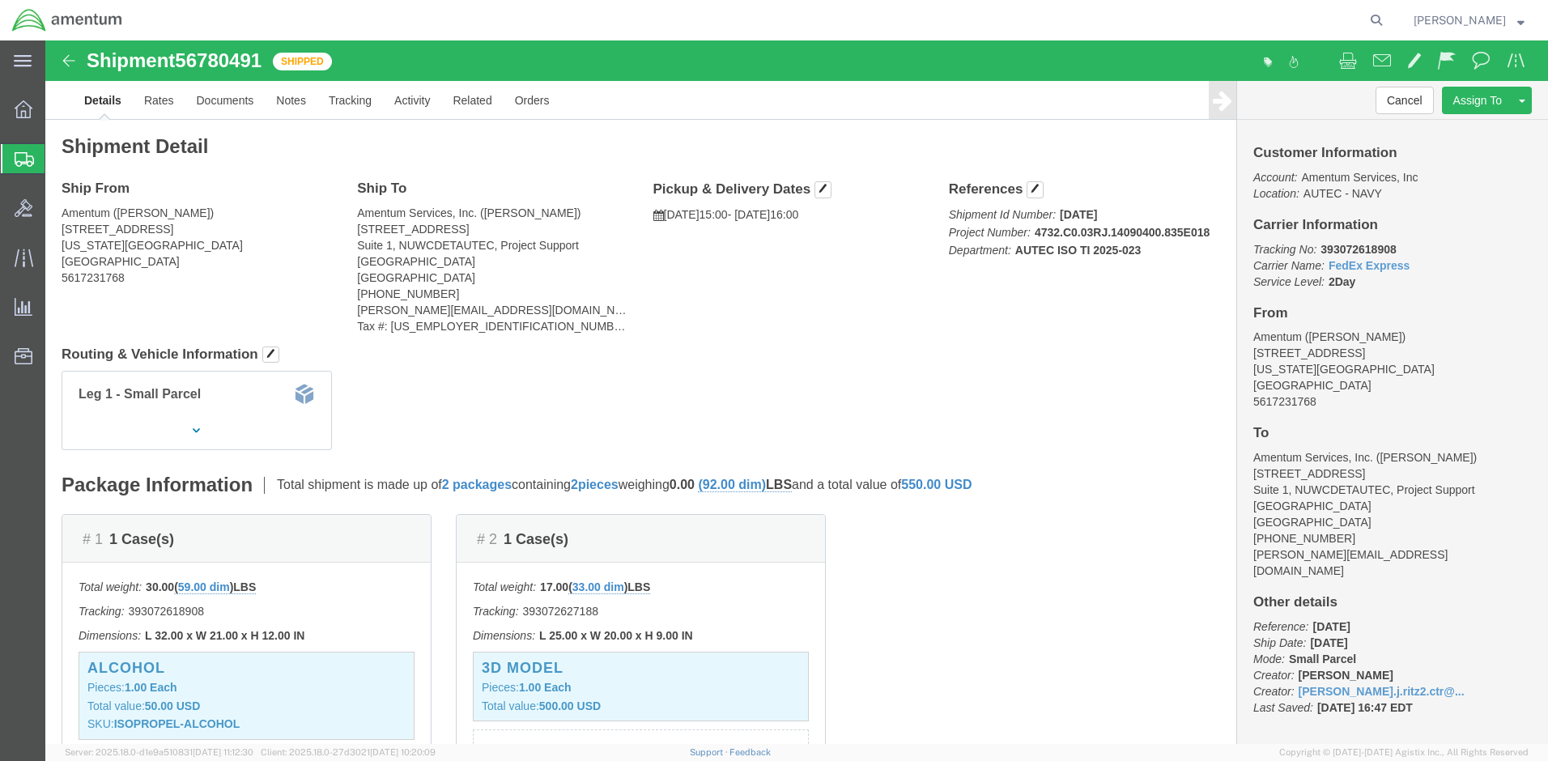
click img
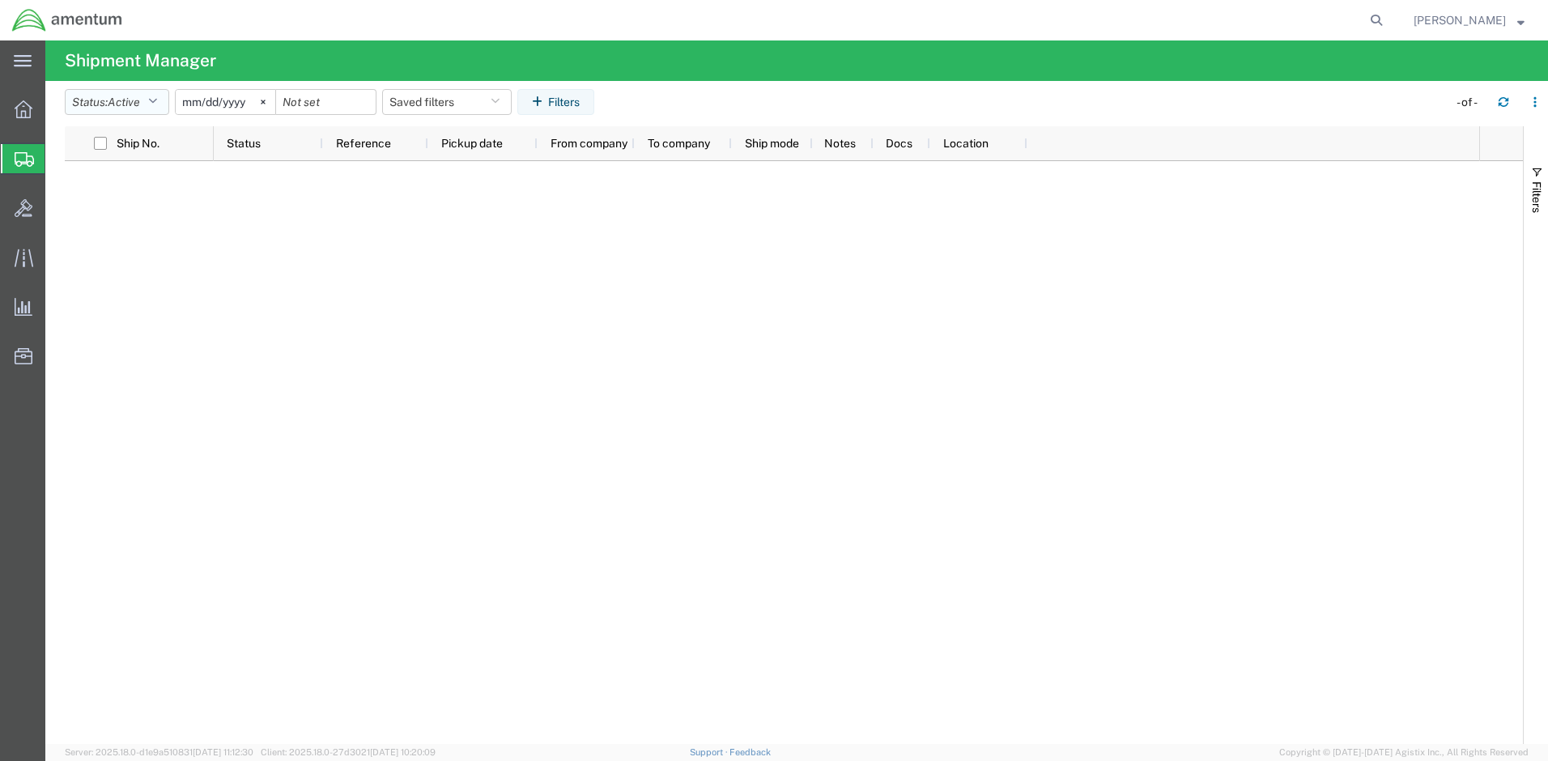
click at [167, 99] on button "Status: Active" at bounding box center [117, 102] width 104 height 26
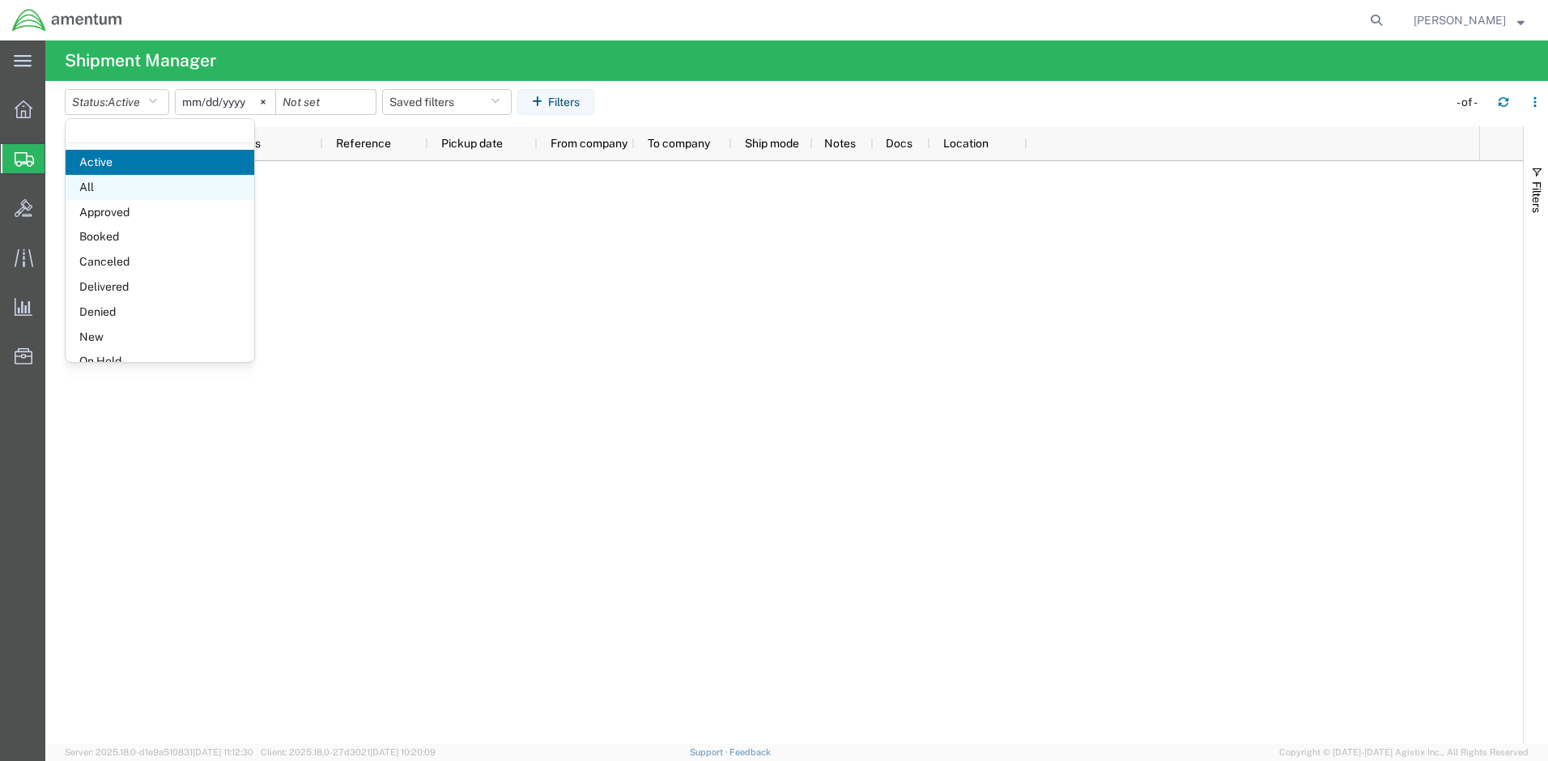
click at [108, 186] on span "All" at bounding box center [160, 187] width 189 height 25
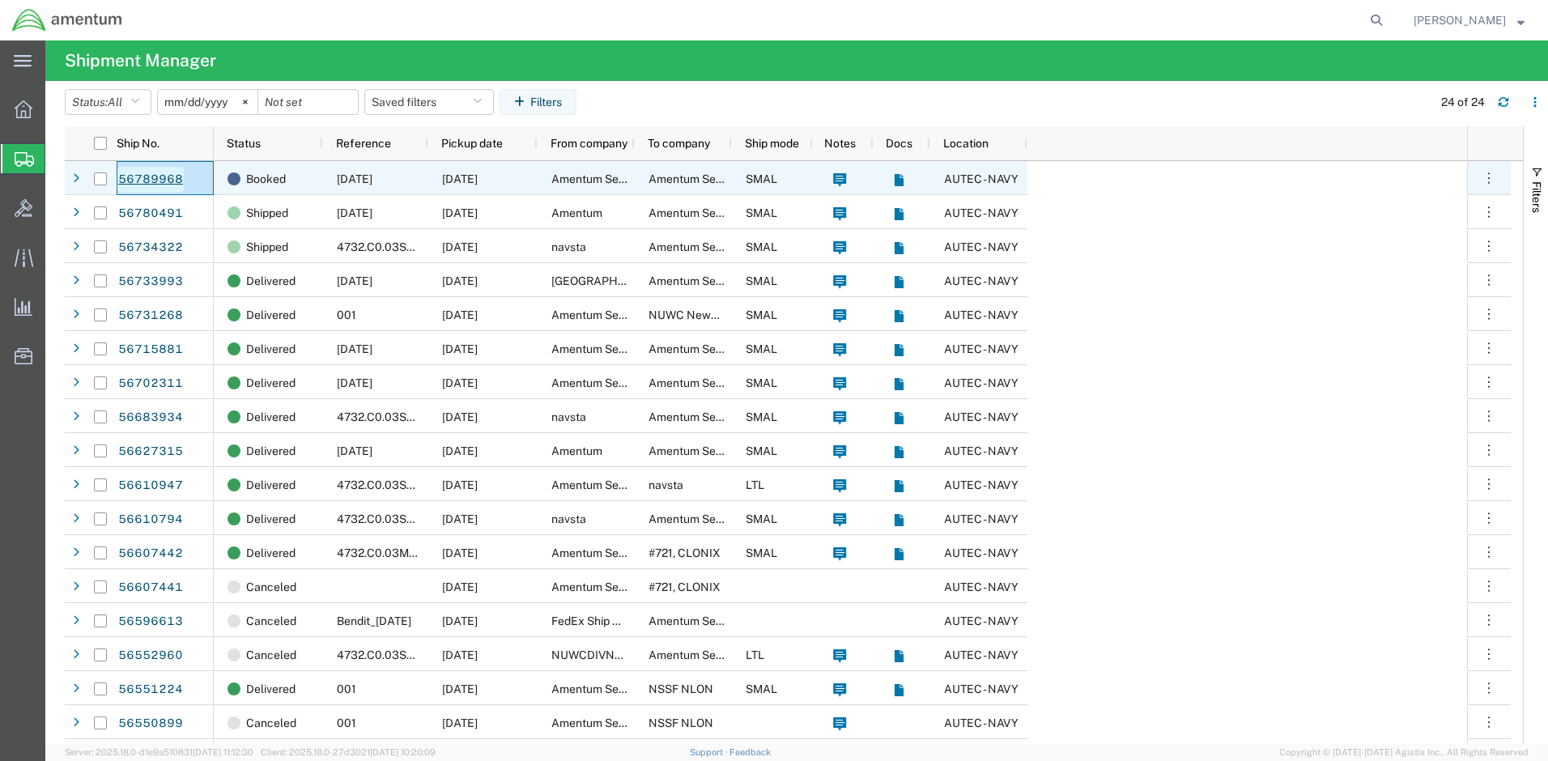
click at [169, 176] on link "56789968" at bounding box center [150, 180] width 66 height 26
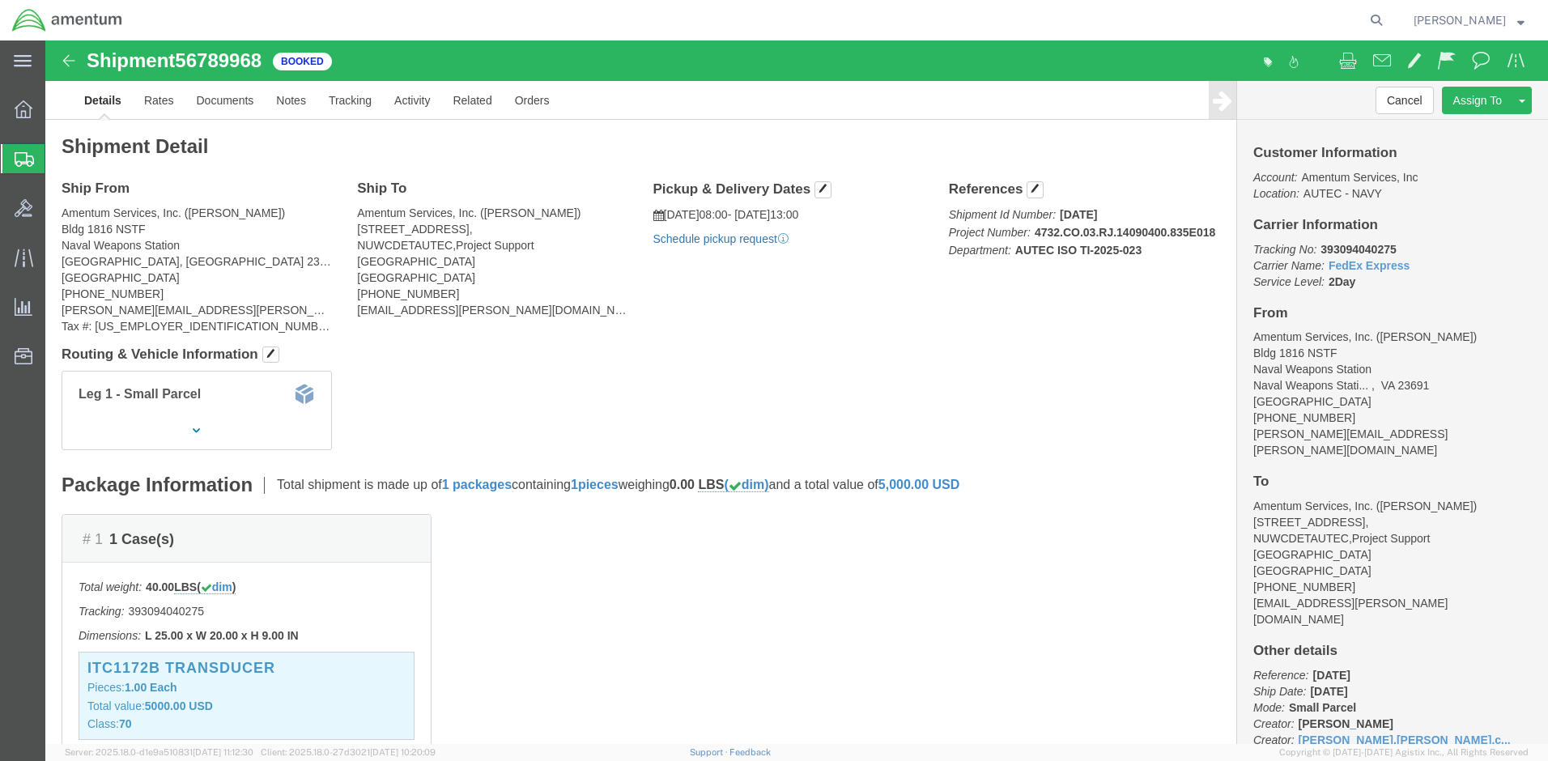
click link "Schedule pickup request"
